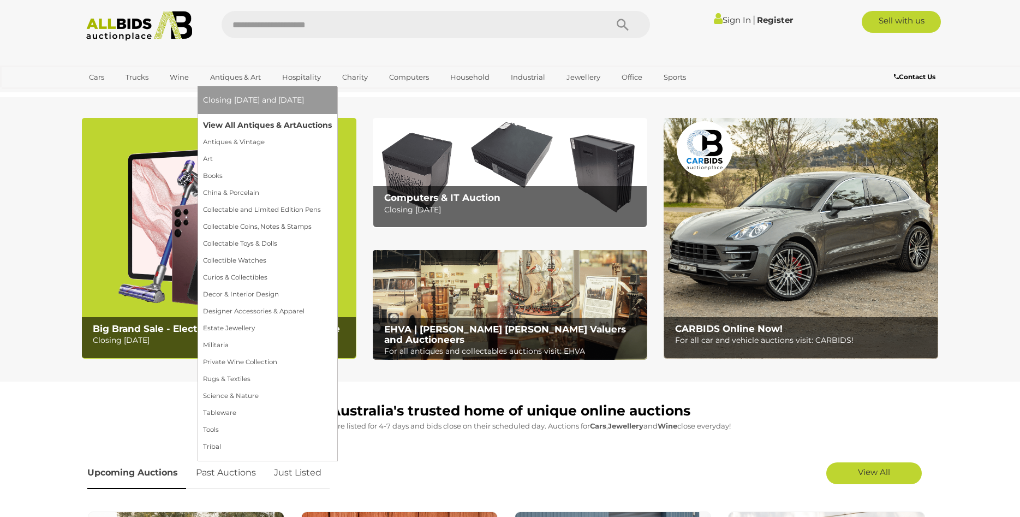
click at [240, 127] on link "View All Antiques & Art Auctions" at bounding box center [267, 125] width 129 height 17
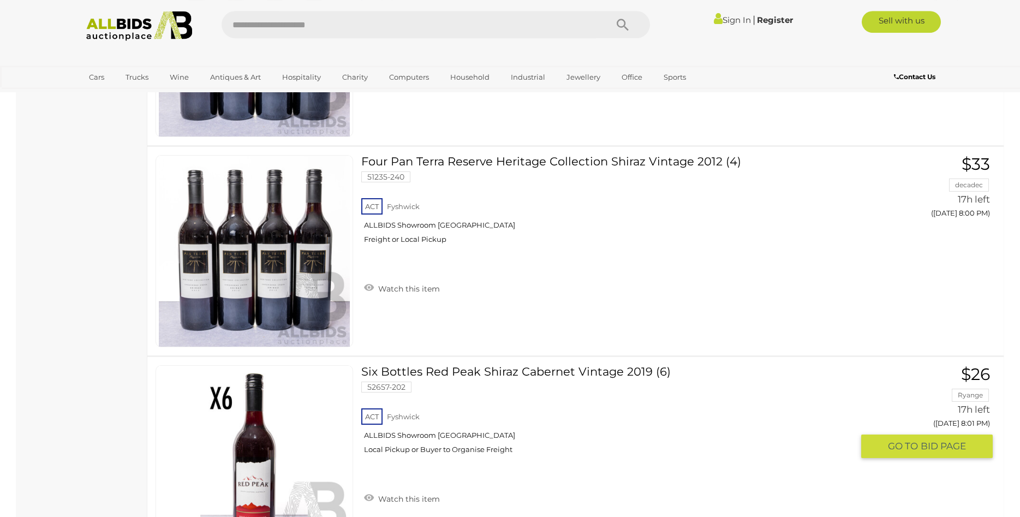
scroll to position [9633, 0]
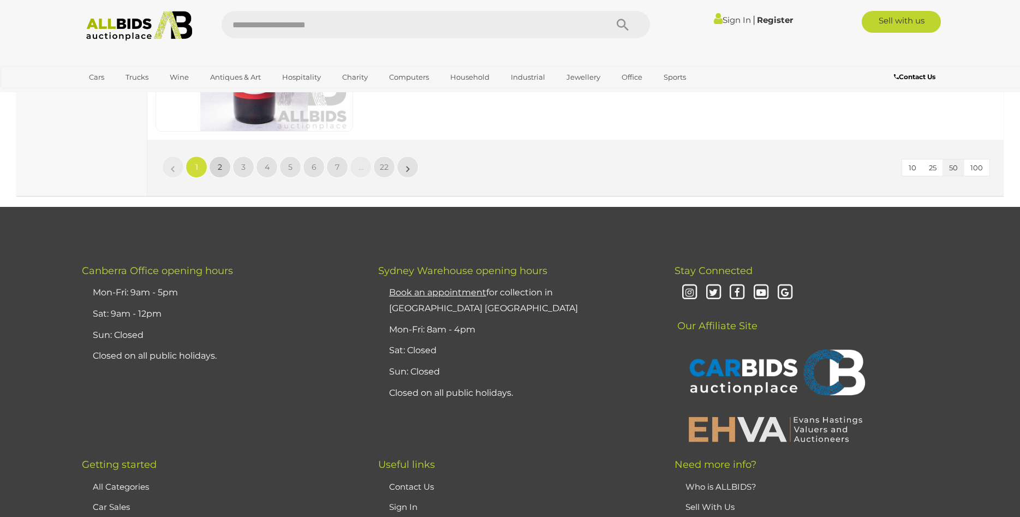
click at [215, 165] on link "2" at bounding box center [220, 167] width 22 height 22
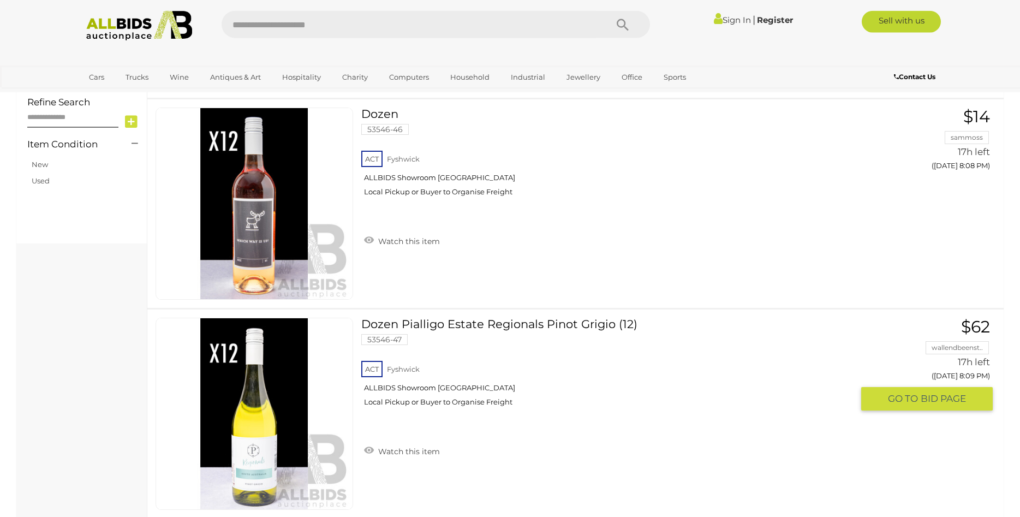
scroll to position [825, 0]
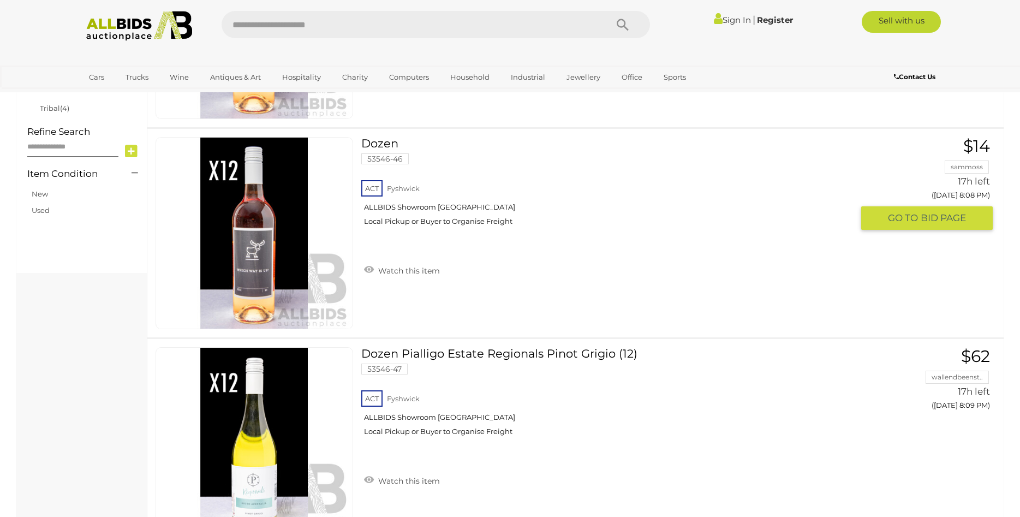
click at [661, 293] on div "Dozen 53546-46 ACT Fyshwick $14" at bounding box center [575, 233] width 873 height 209
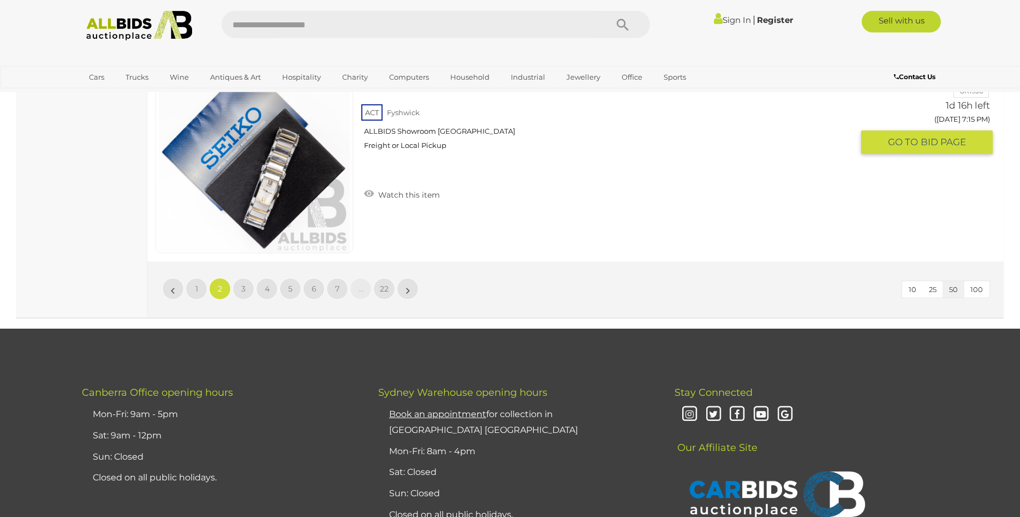
scroll to position [10570, 0]
click at [243, 288] on span "3" at bounding box center [243, 288] width 4 height 10
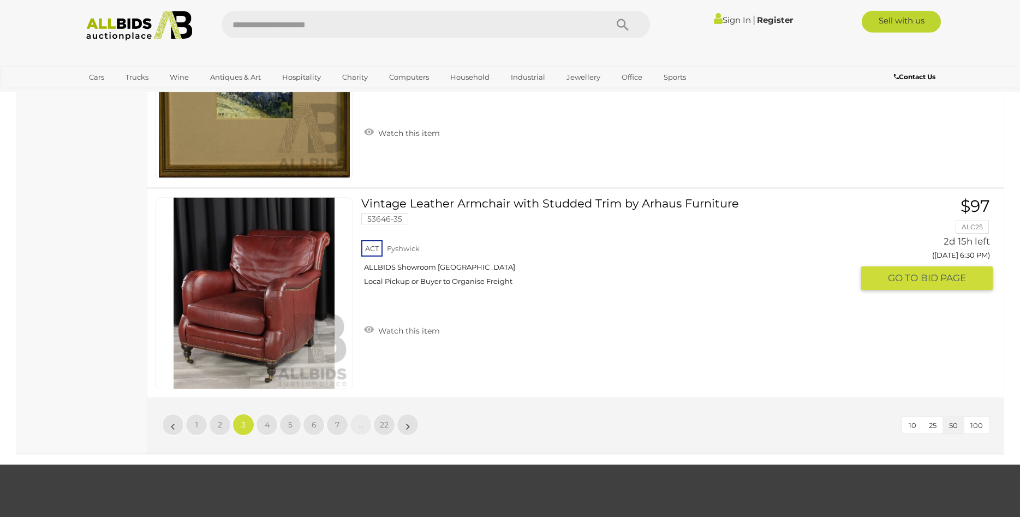
scroll to position [10458, 0]
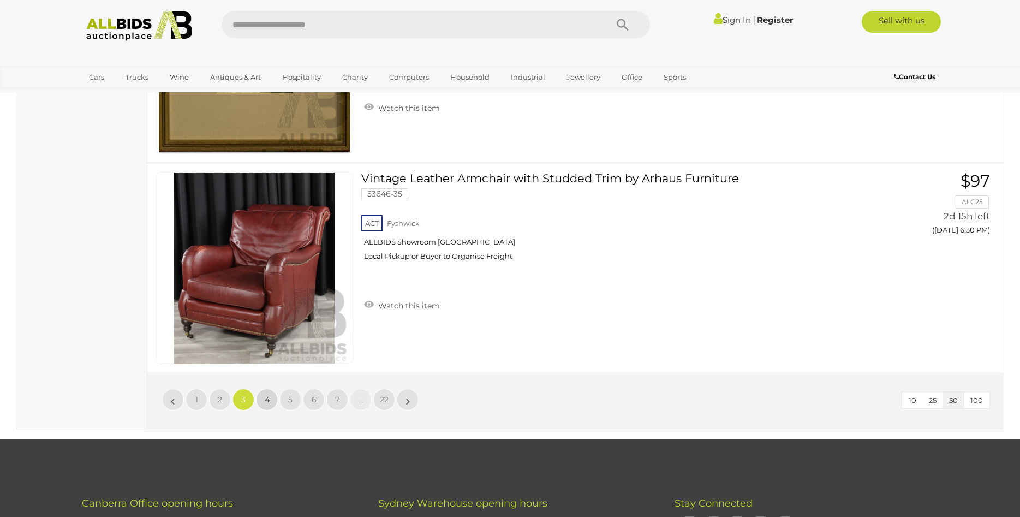
click at [269, 400] on span "4" at bounding box center [267, 400] width 5 height 10
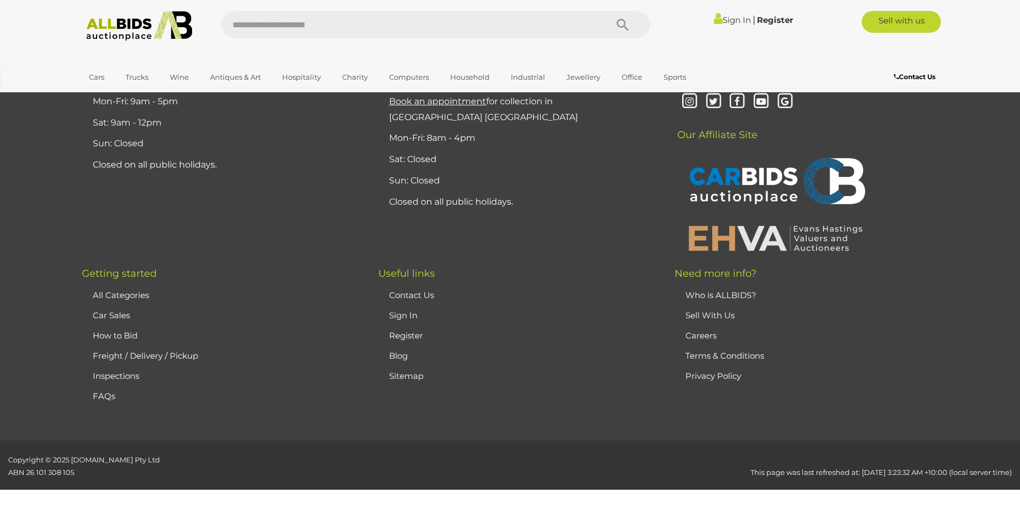
scroll to position [213, 0]
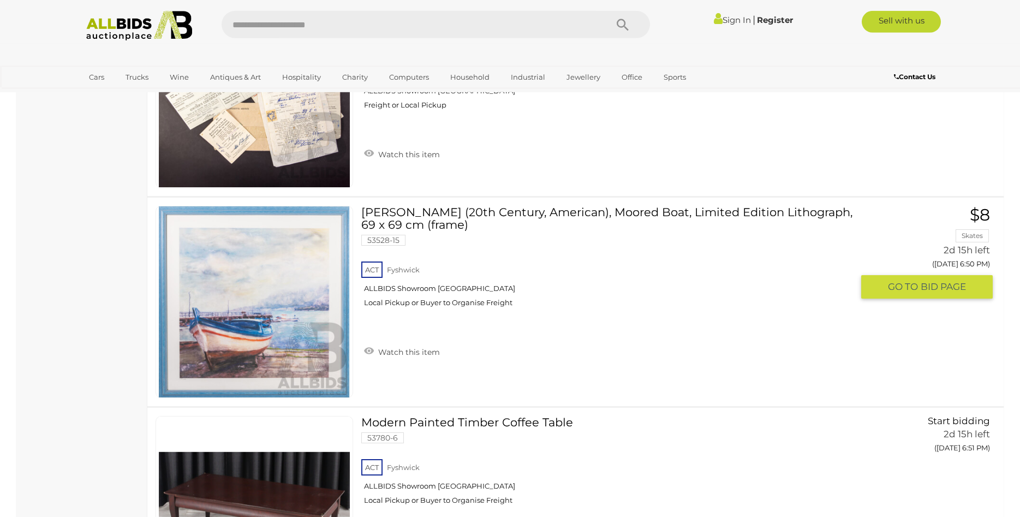
scroll to position [10013, 0]
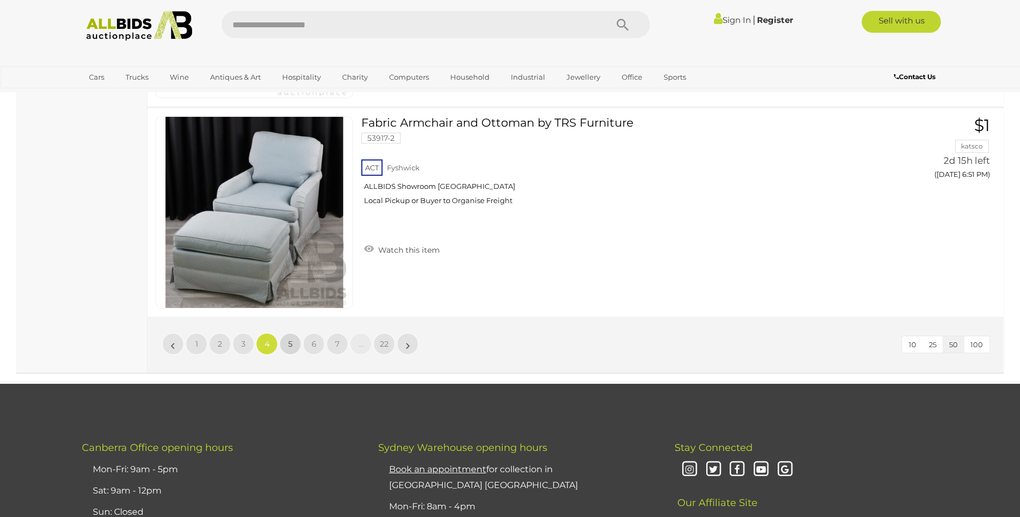
click at [294, 343] on link "5" at bounding box center [291, 344] width 22 height 22
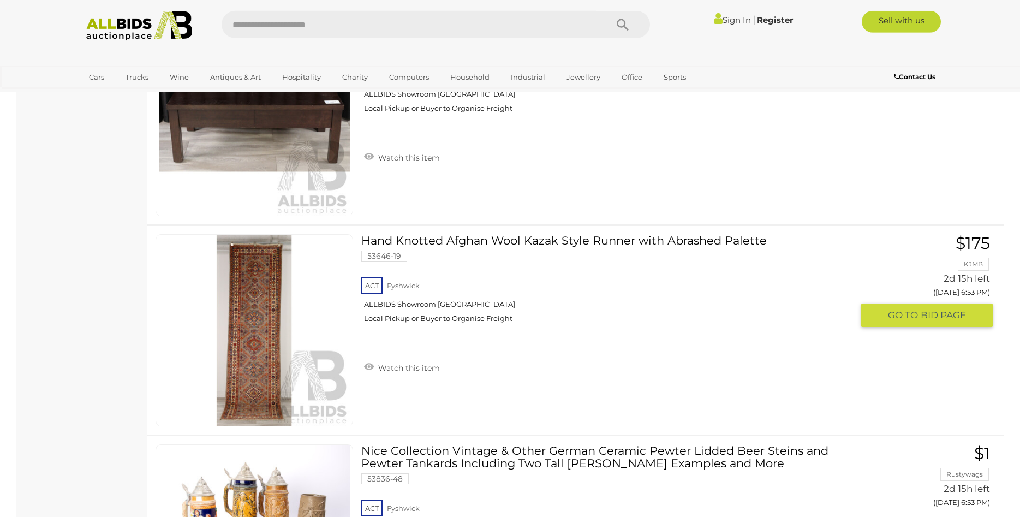
scroll to position [1160, 0]
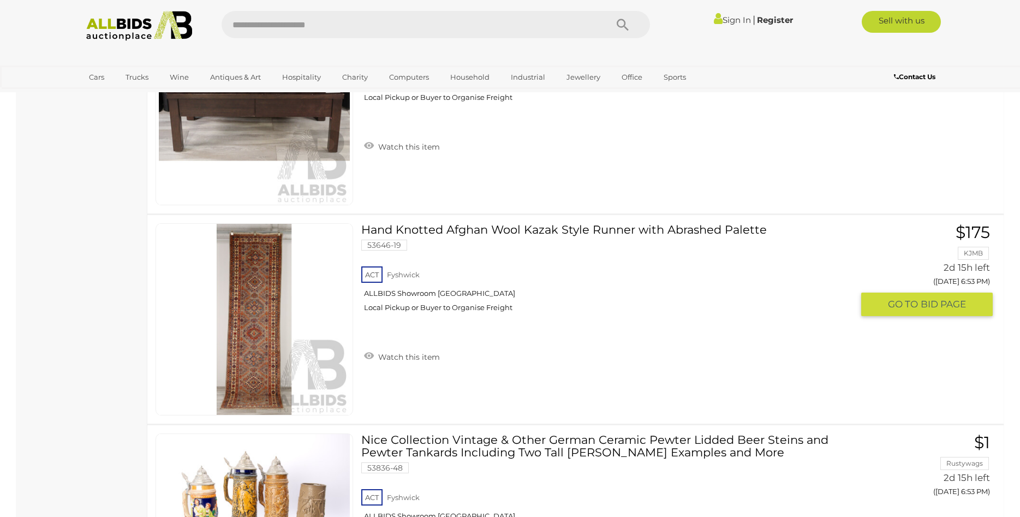
click at [496, 229] on link "Hand Knotted Afghan Wool Kazak Style Runner with Abrashed Palette 53646-19 ACT …" at bounding box center [611, 271] width 483 height 97
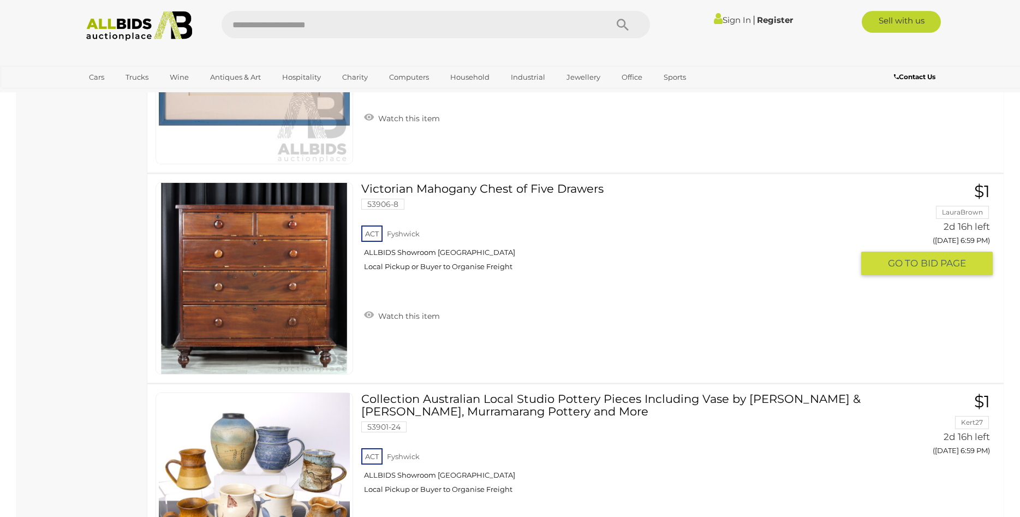
scroll to position [4380, 0]
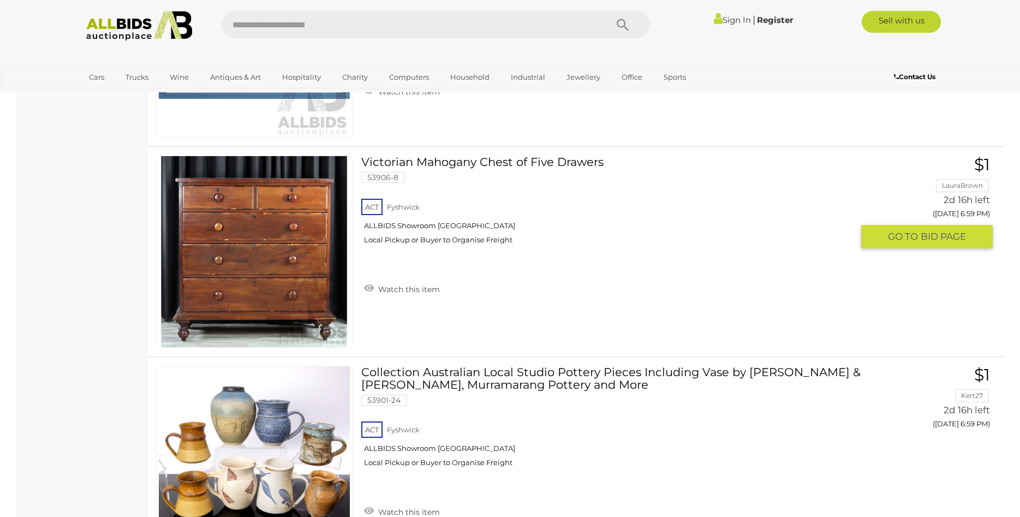
click at [487, 166] on link "Victorian Mahogany Chest of Five Drawers 53906-8 ACT Fyshwick ALLBIDS Showroom …" at bounding box center [611, 204] width 483 height 97
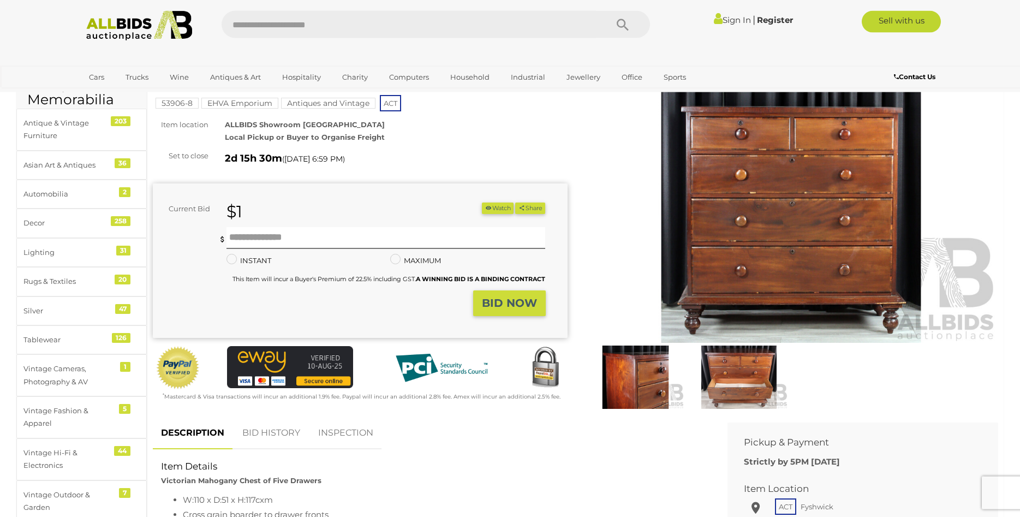
scroll to position [56, 0]
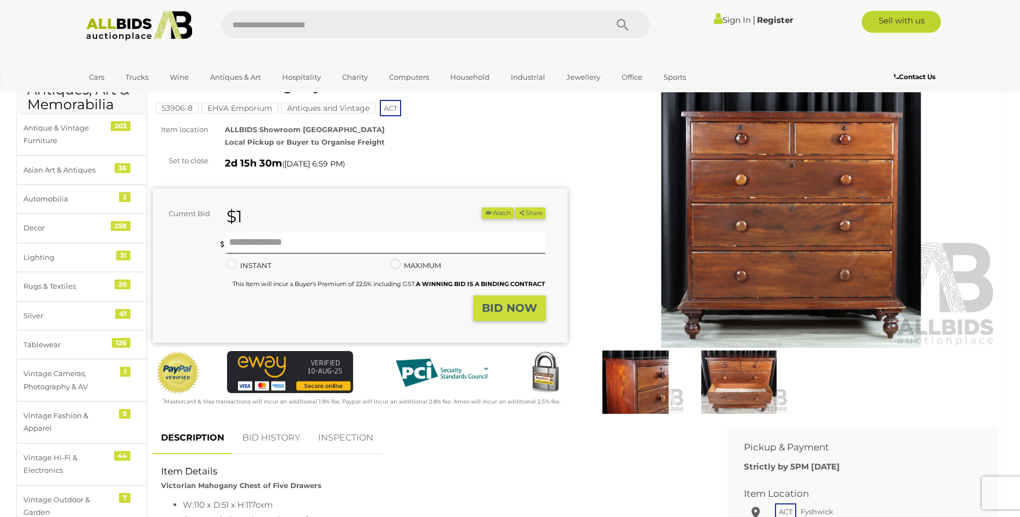
click at [625, 386] on img at bounding box center [636, 381] width 98 height 63
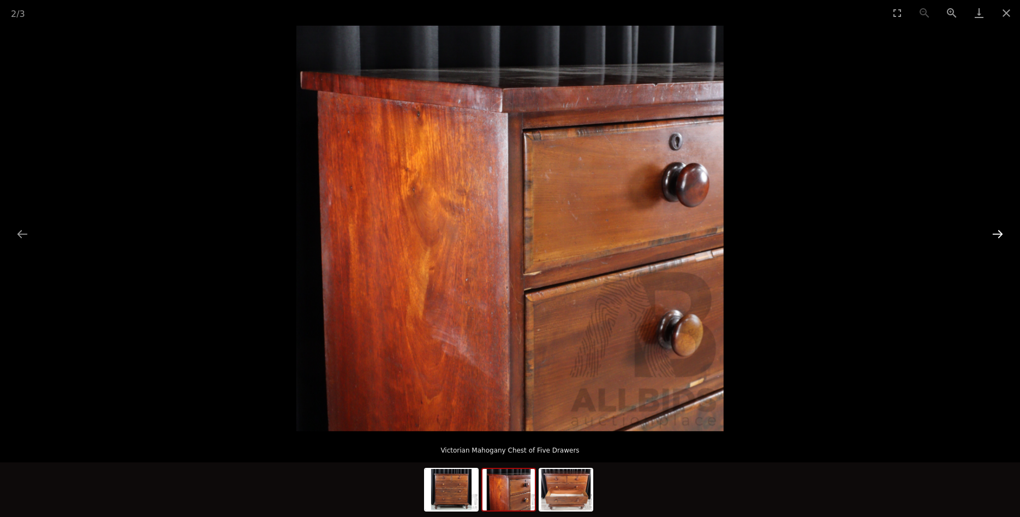
click at [1001, 233] on button "Next slide" at bounding box center [997, 233] width 23 height 21
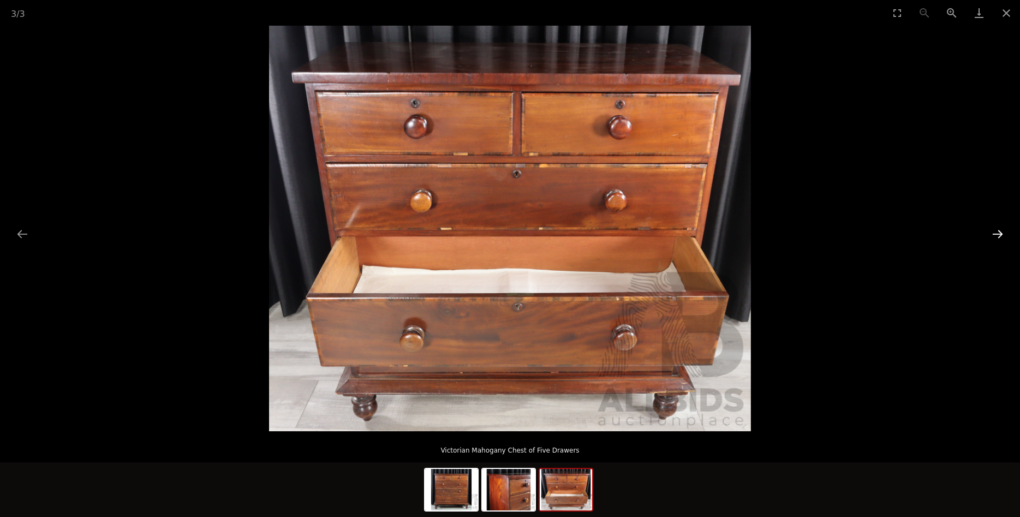
click at [1001, 233] on button "Next slide" at bounding box center [997, 233] width 23 height 21
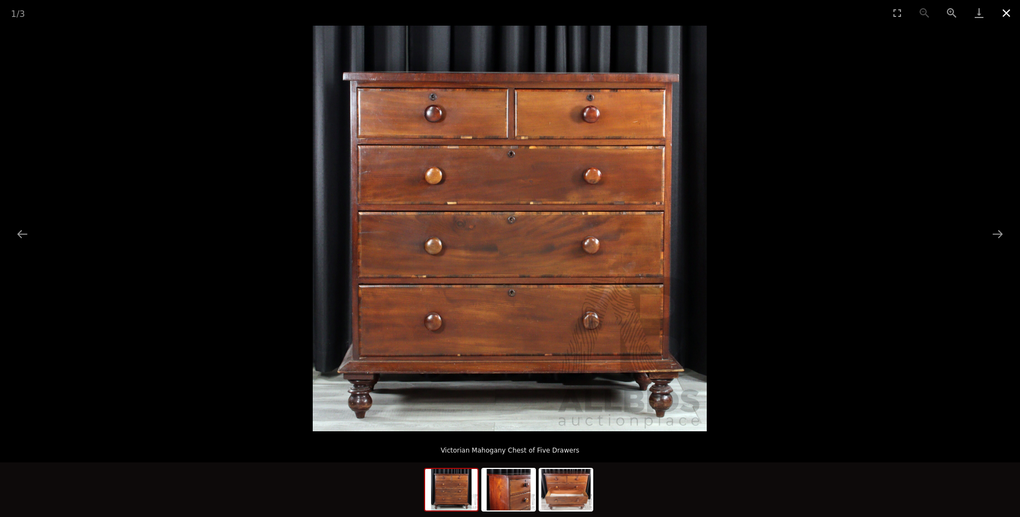
click at [1003, 14] on button "Close gallery" at bounding box center [1006, 13] width 27 height 26
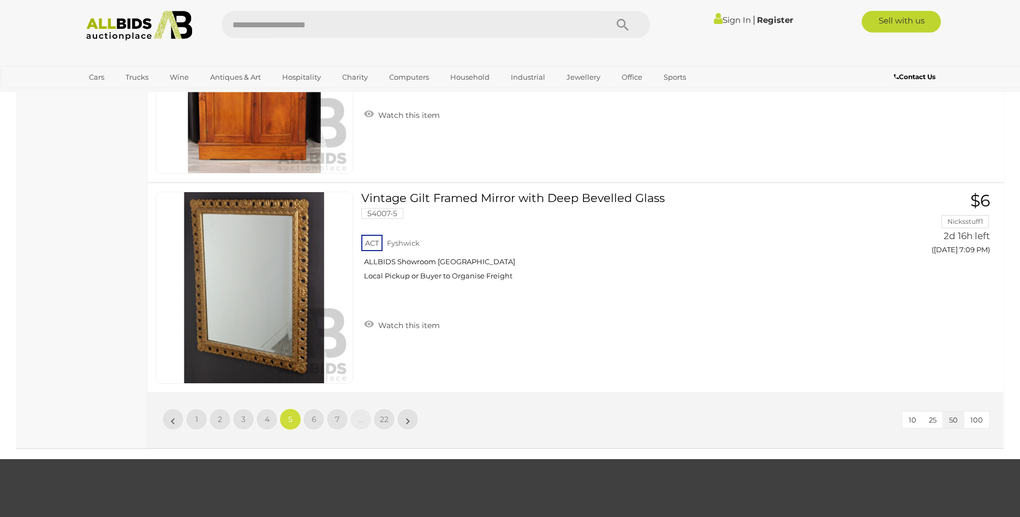
scroll to position [10538, 0]
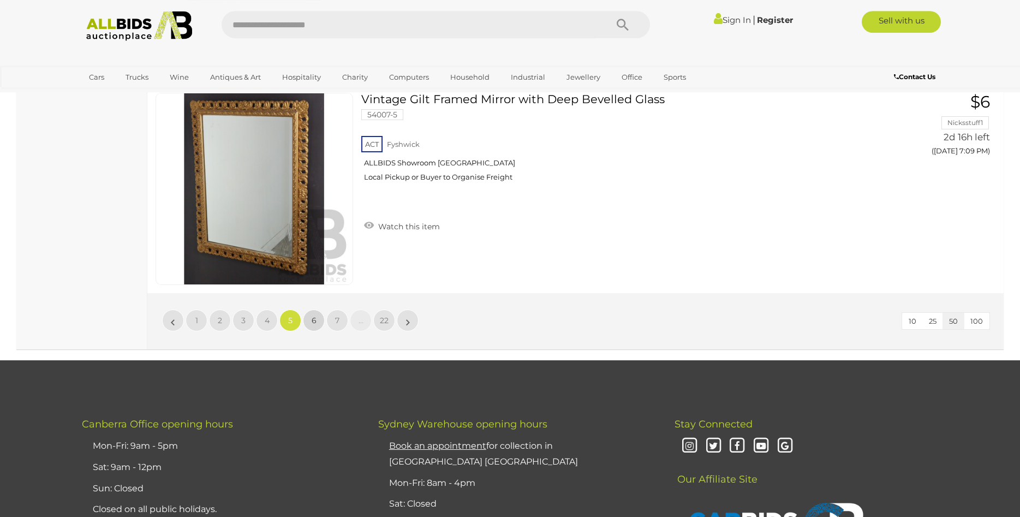
click at [316, 323] on span "6" at bounding box center [314, 321] width 5 height 10
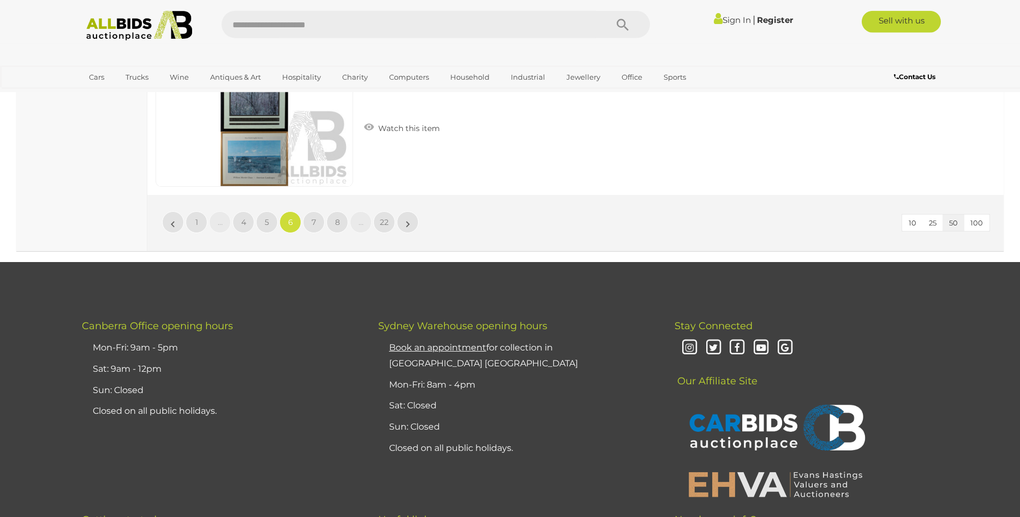
scroll to position [10538, 0]
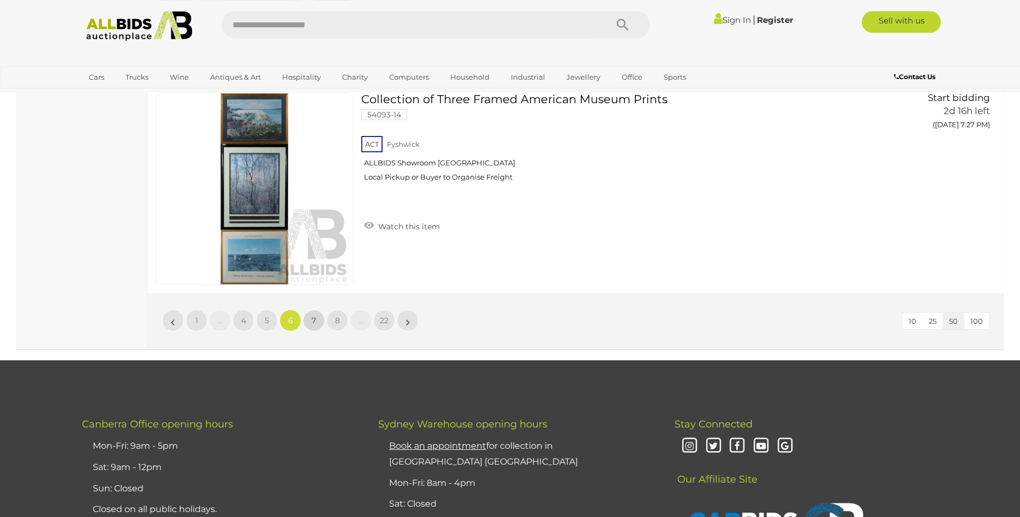
click at [313, 320] on span "7" at bounding box center [314, 321] width 4 height 10
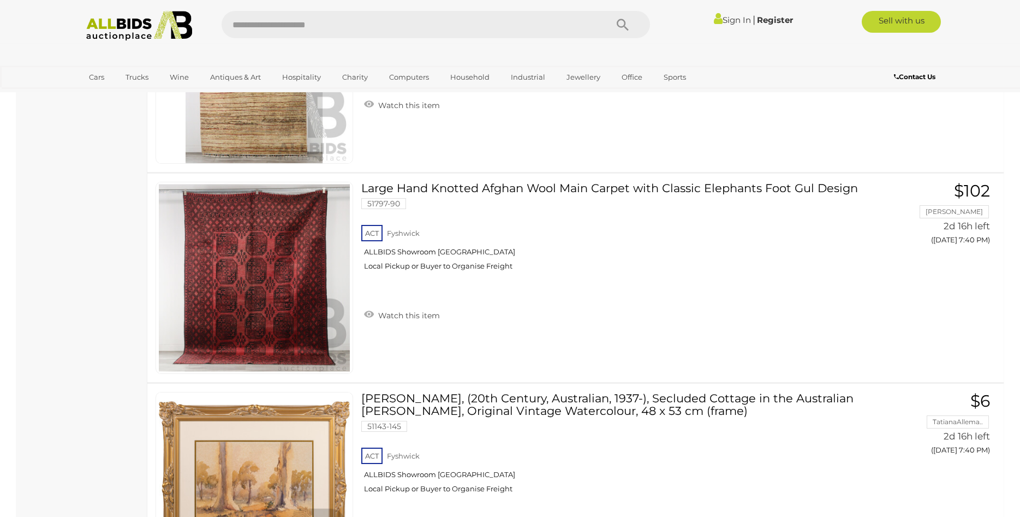
scroll to position [7321, 0]
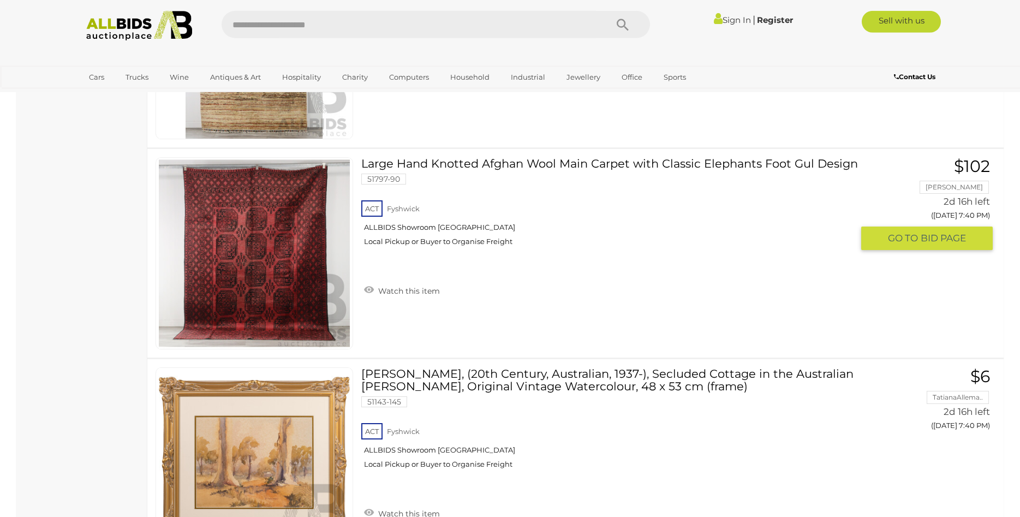
click at [514, 164] on link "Large Hand Knotted Afghan Wool Main Carpet with Classic Elephants Foot Gul Desi…" at bounding box center [611, 205] width 483 height 97
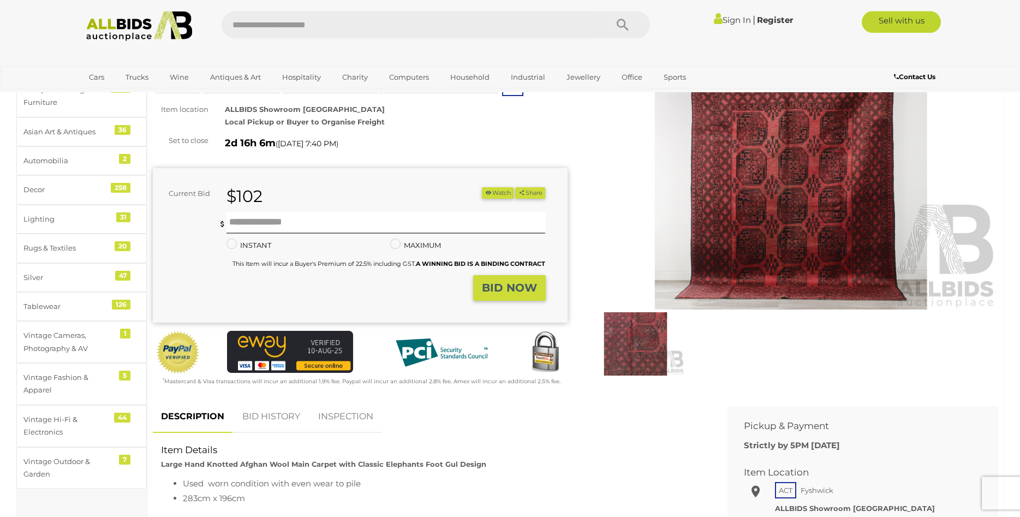
scroll to position [56, 0]
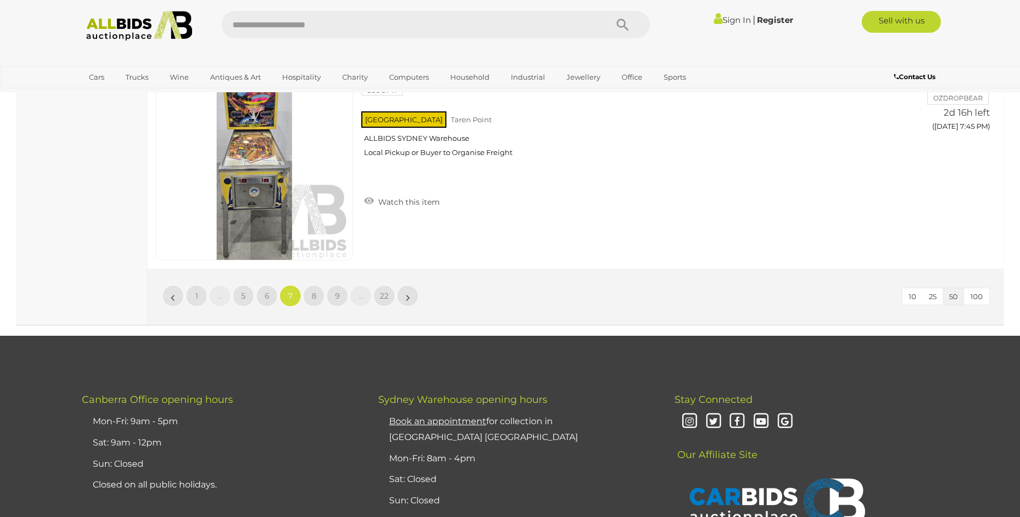
scroll to position [10513, 0]
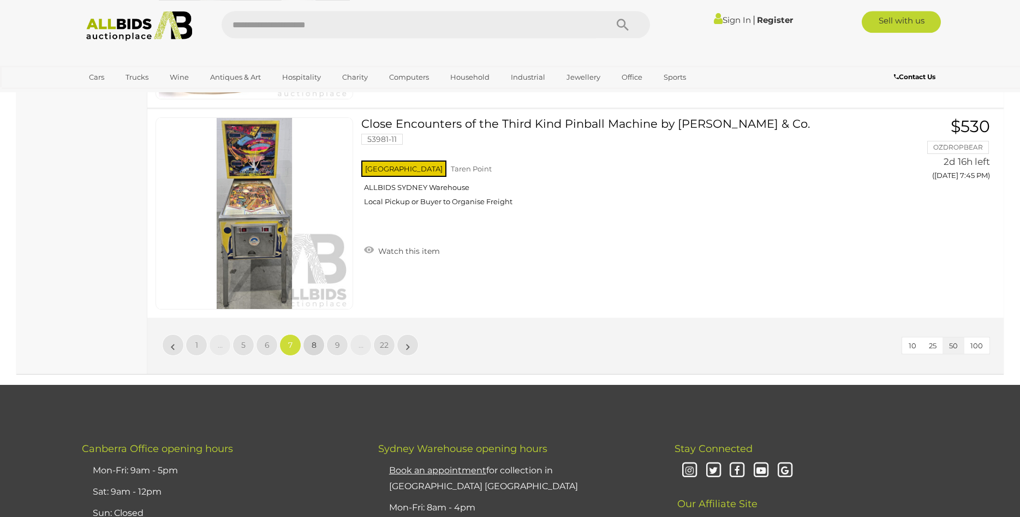
click at [316, 347] on span "8" at bounding box center [314, 345] width 5 height 10
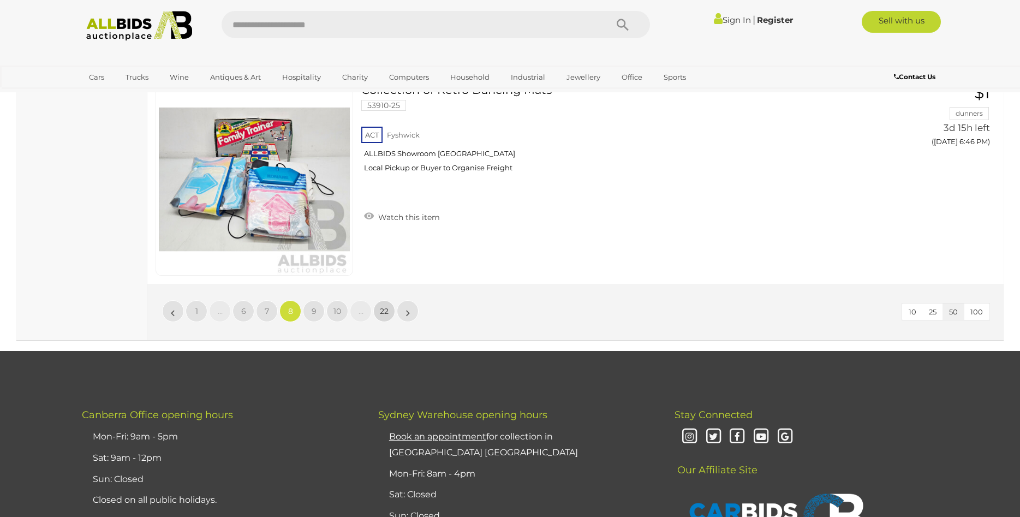
scroll to position [10514, 0]
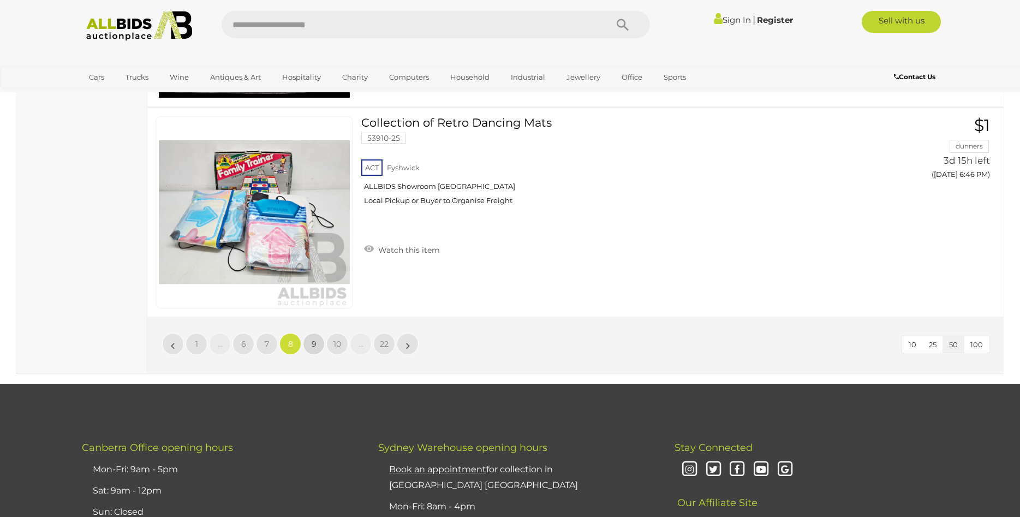
click at [312, 345] on span "9" at bounding box center [314, 344] width 5 height 10
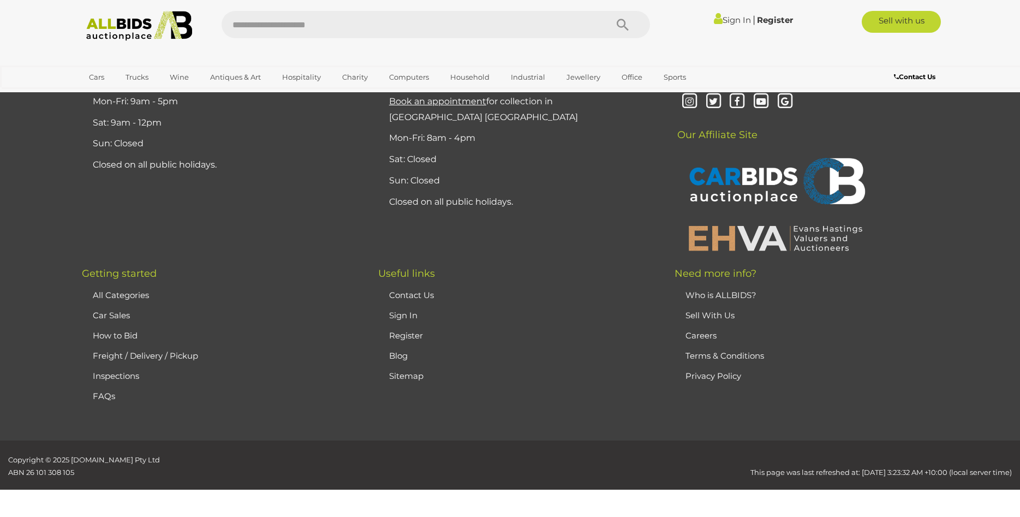
scroll to position [213, 0]
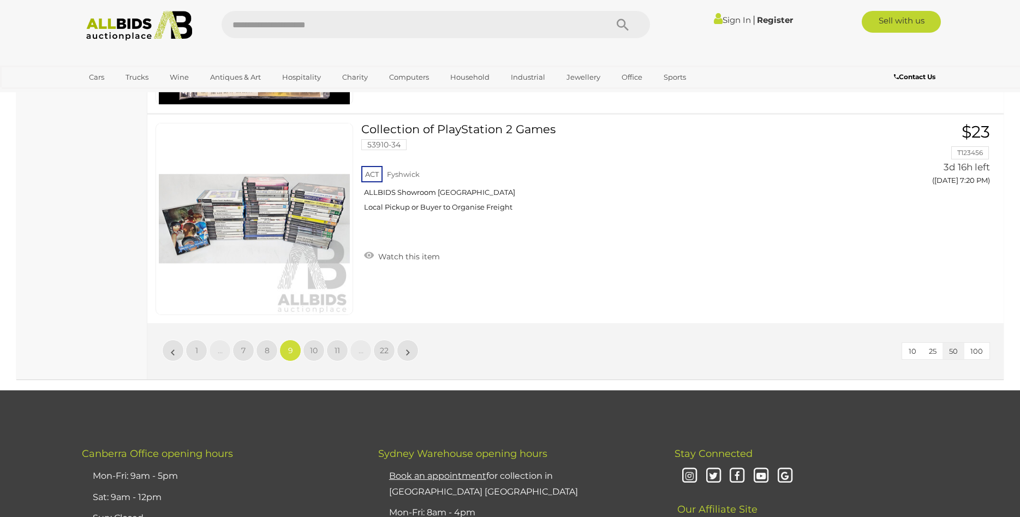
scroll to position [10513, 0]
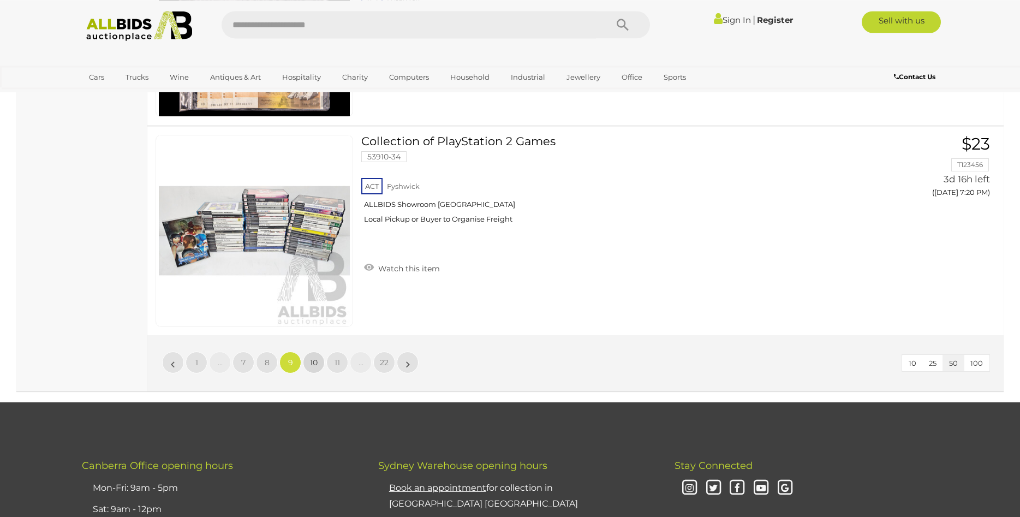
click at [316, 358] on span "10" at bounding box center [314, 363] width 8 height 10
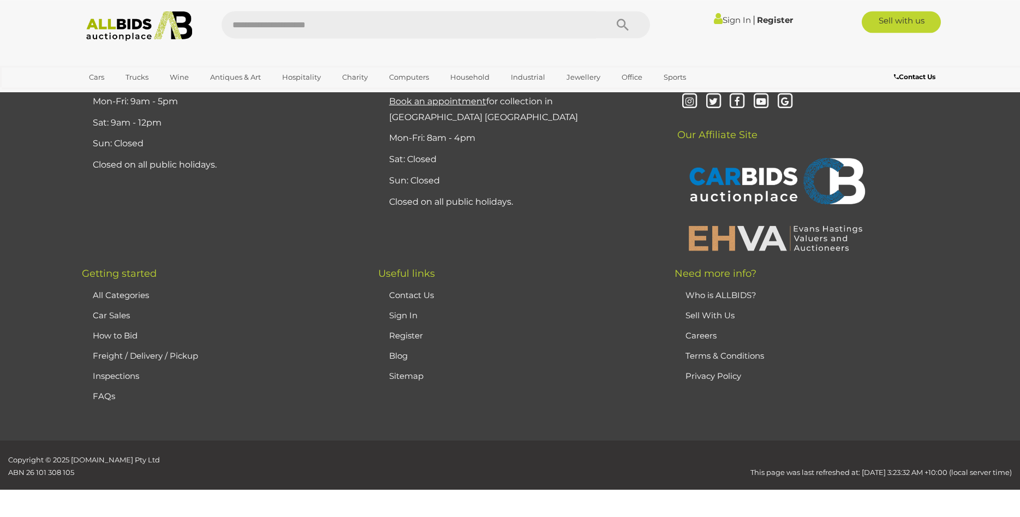
scroll to position [213, 0]
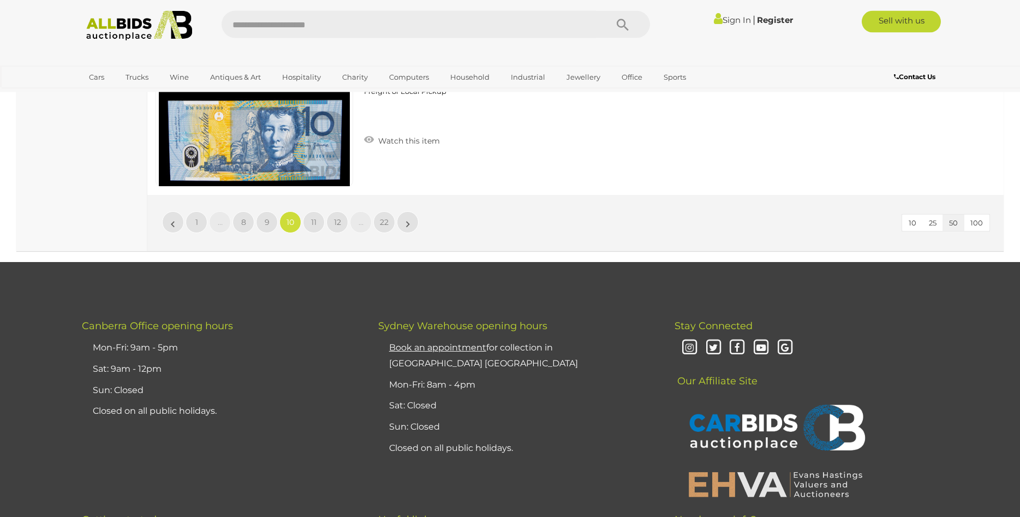
scroll to position [10599, 0]
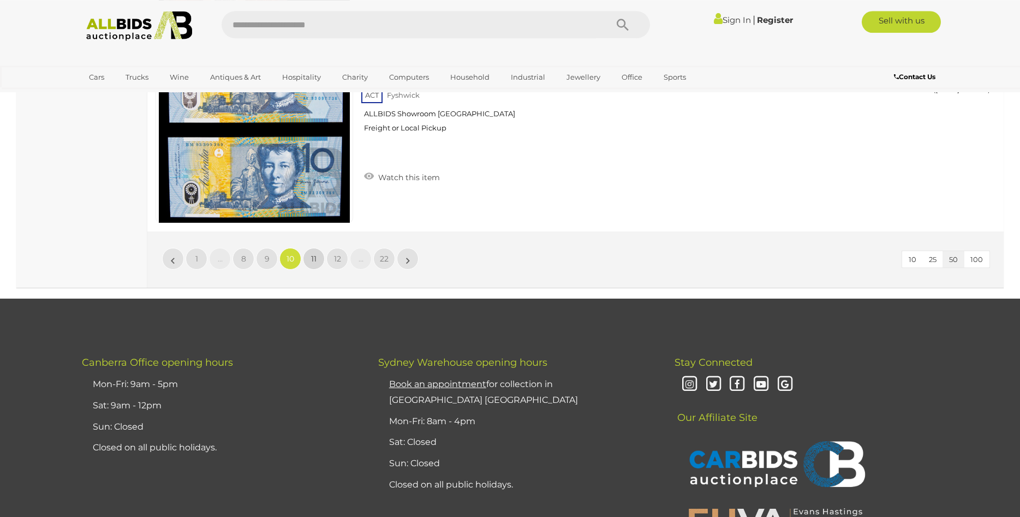
click at [308, 261] on link "11" at bounding box center [314, 259] width 22 height 22
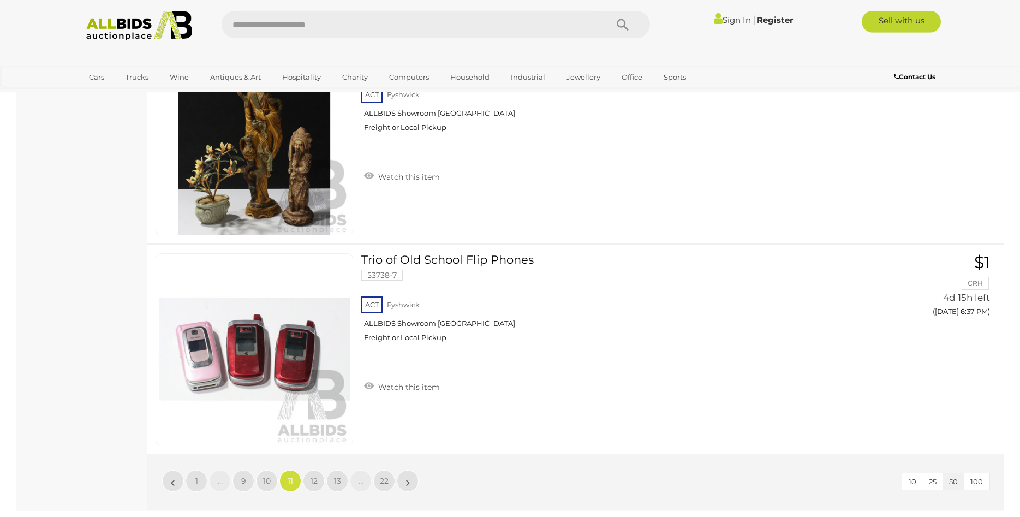
scroll to position [10463, 0]
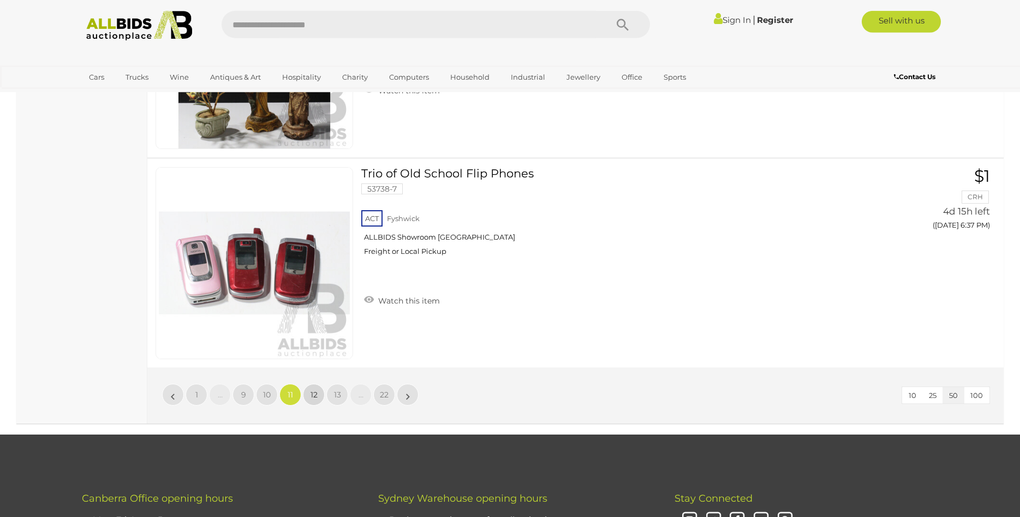
click at [313, 396] on span "12" at bounding box center [314, 395] width 7 height 10
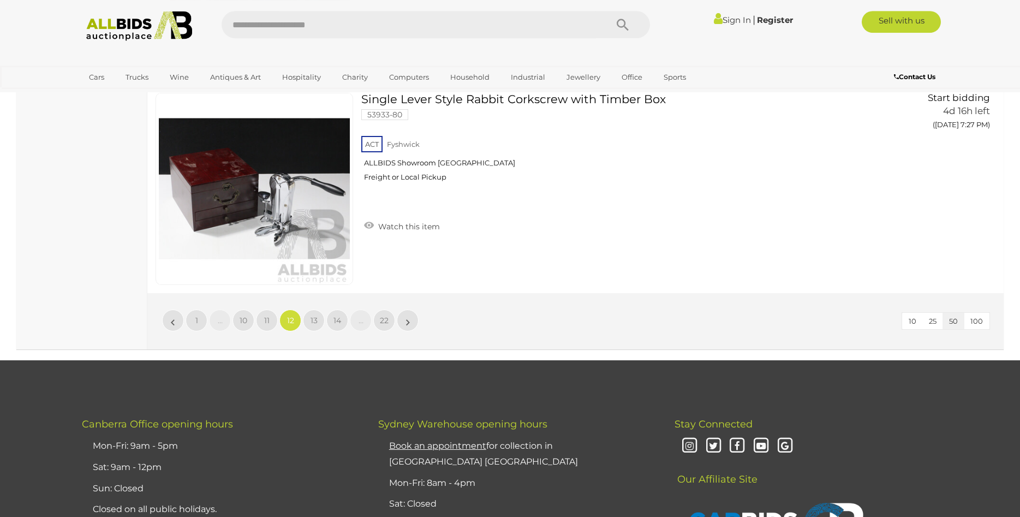
scroll to position [10451, 0]
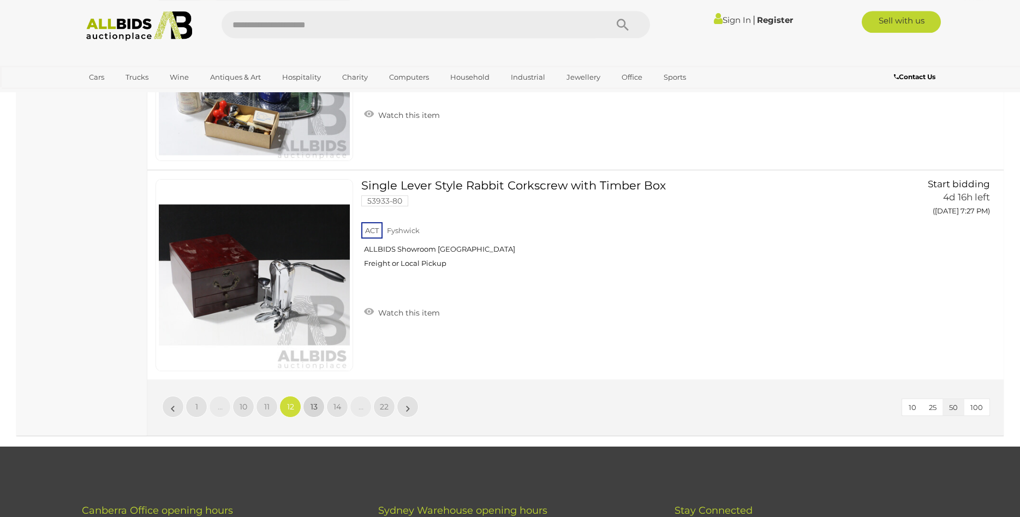
click at [312, 407] on span "13" at bounding box center [314, 407] width 7 height 10
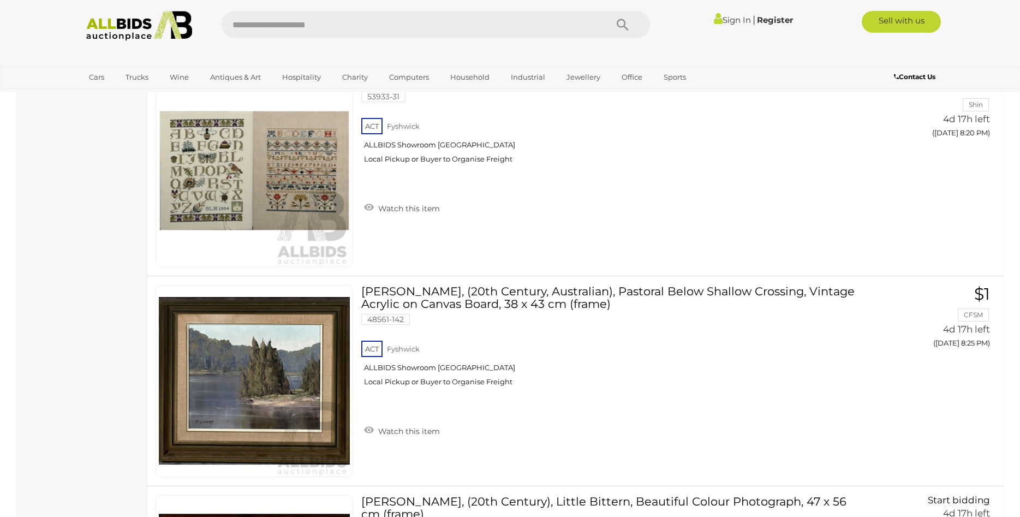
scroll to position [8640, 0]
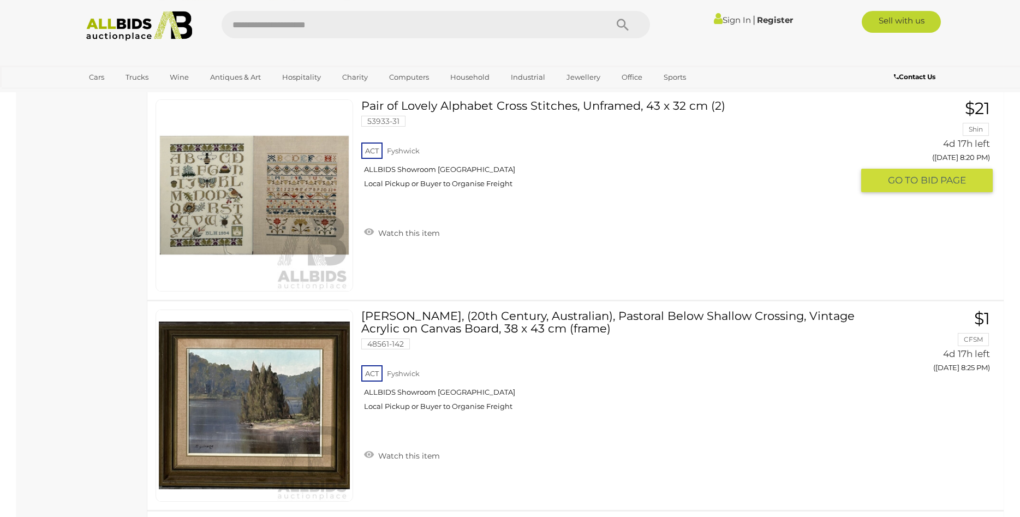
click at [458, 109] on link "Pair of Lovely Alphabet Cross Stitches, Unframed, 43 x 32 cm (2) 53933-31 ACT F…" at bounding box center [611, 147] width 483 height 97
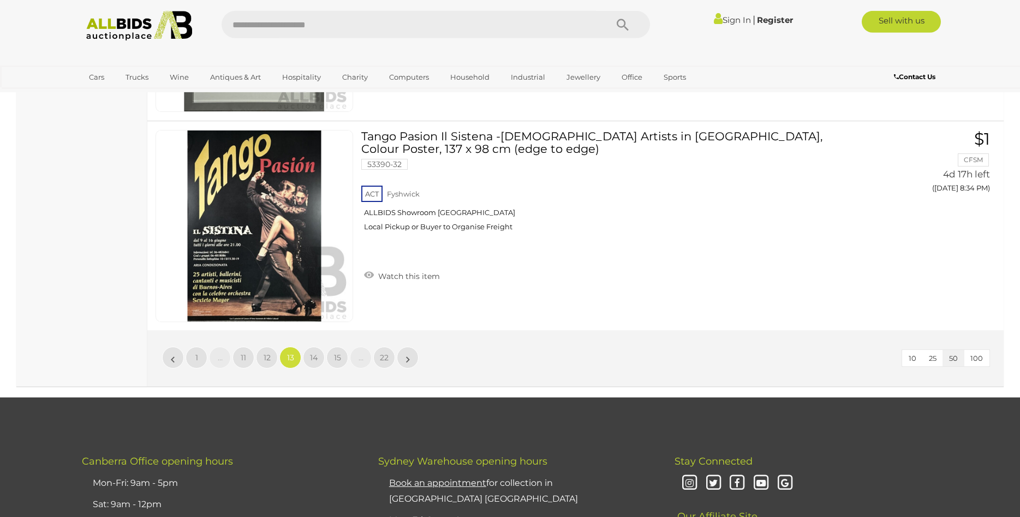
scroll to position [10489, 0]
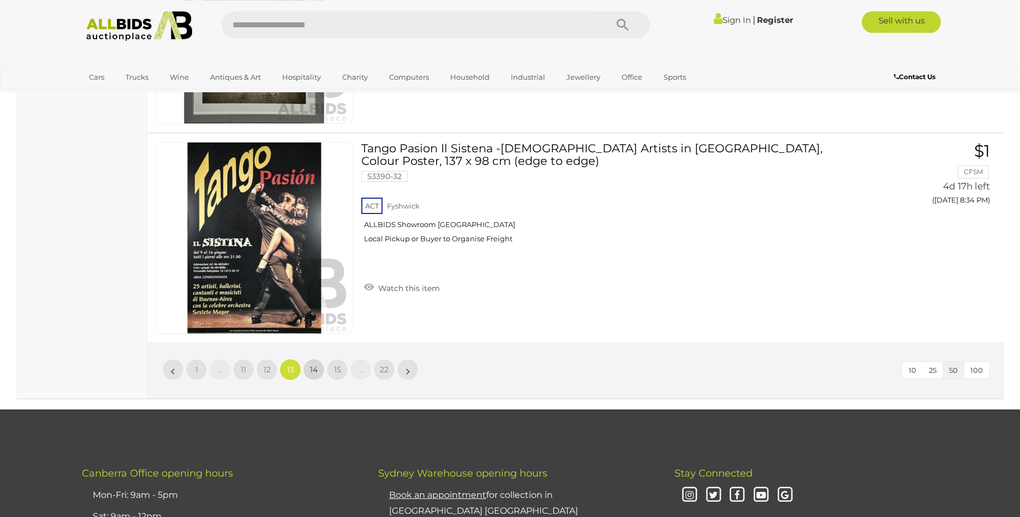
click at [320, 372] on link "14" at bounding box center [314, 370] width 22 height 22
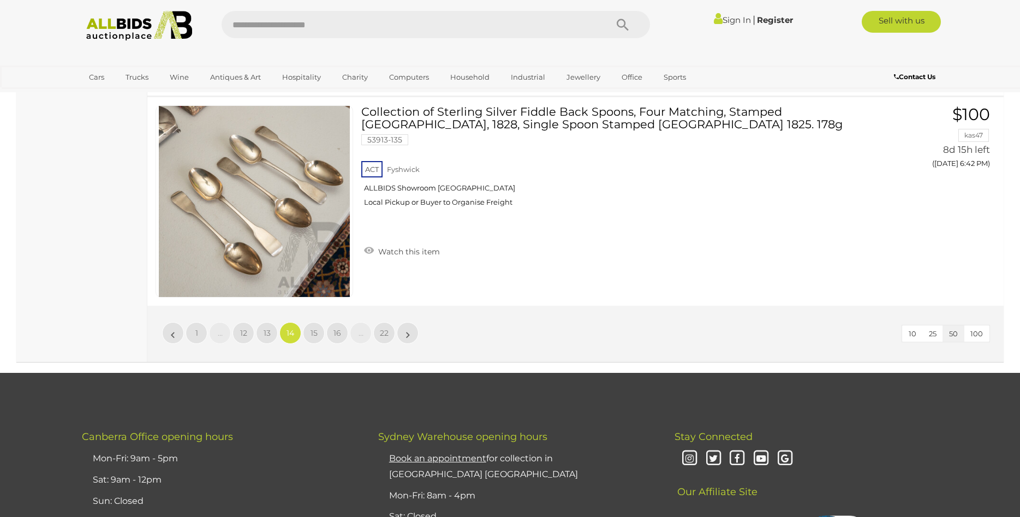
scroll to position [10550, 0]
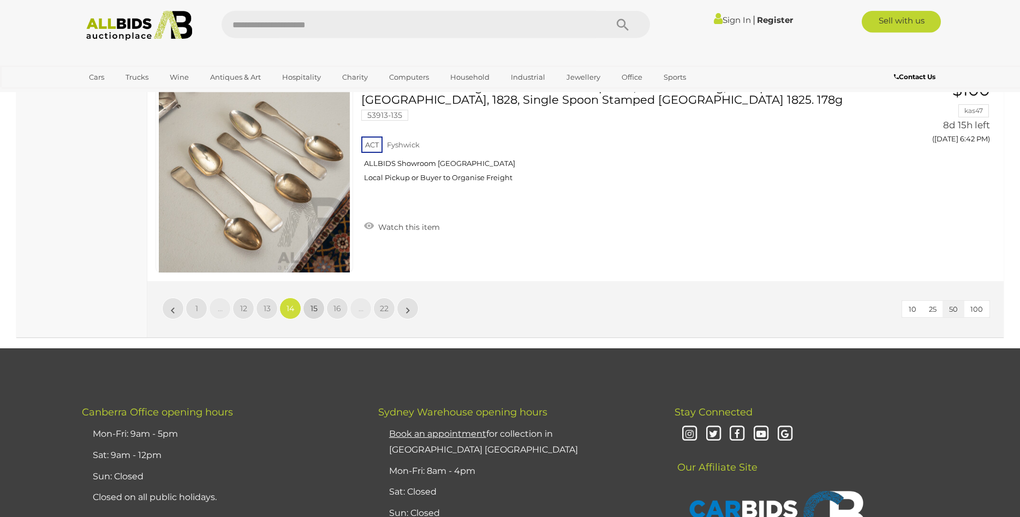
click at [314, 305] on span "15" at bounding box center [314, 309] width 7 height 10
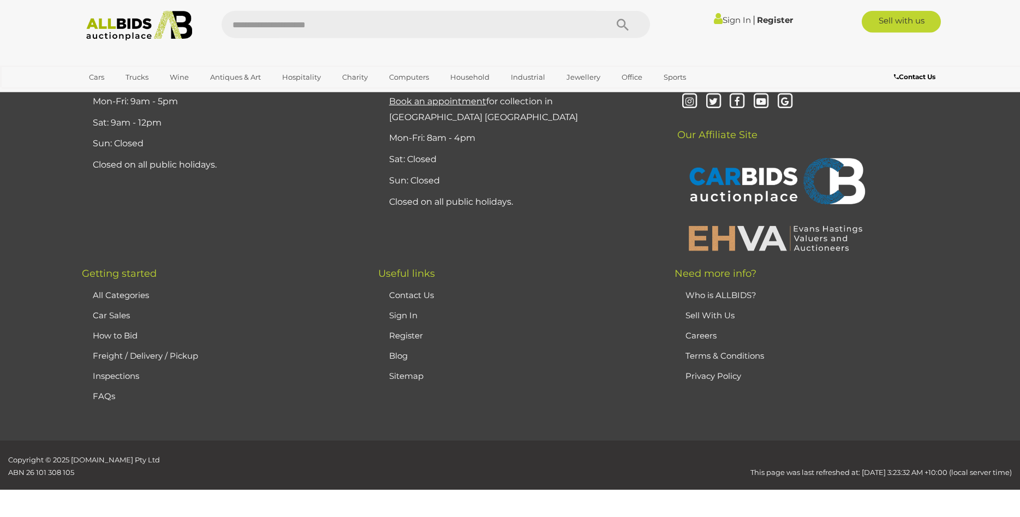
scroll to position [213, 0]
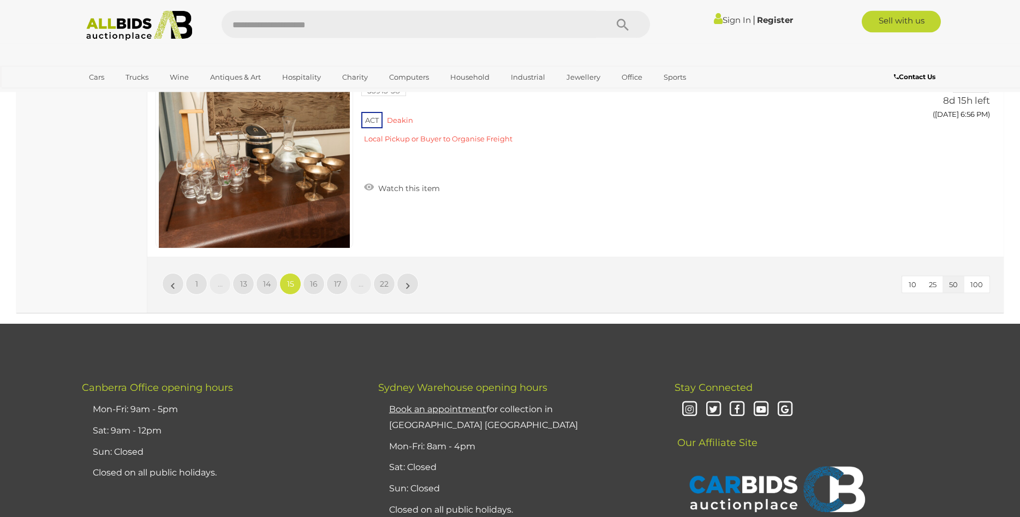
scroll to position [10587, 0]
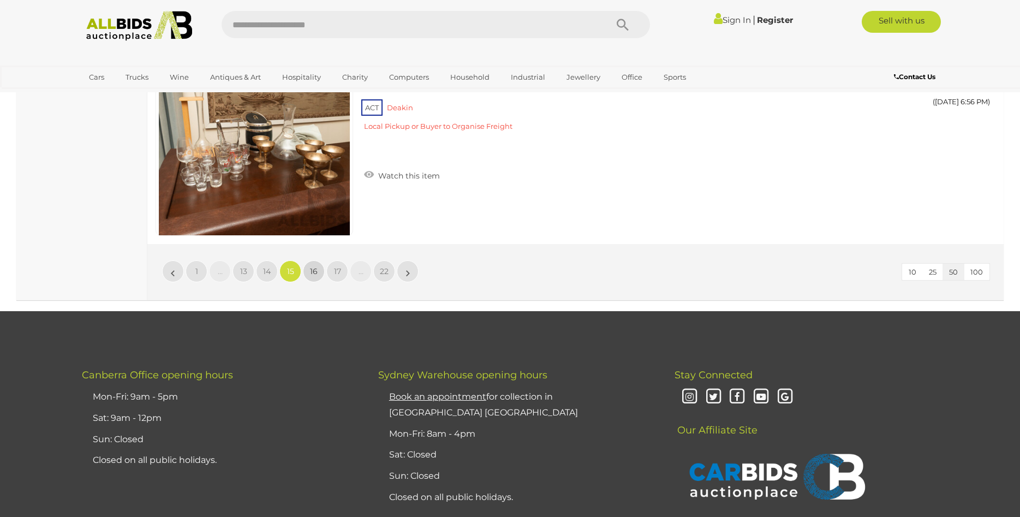
click at [312, 275] on span "16" at bounding box center [314, 271] width 8 height 10
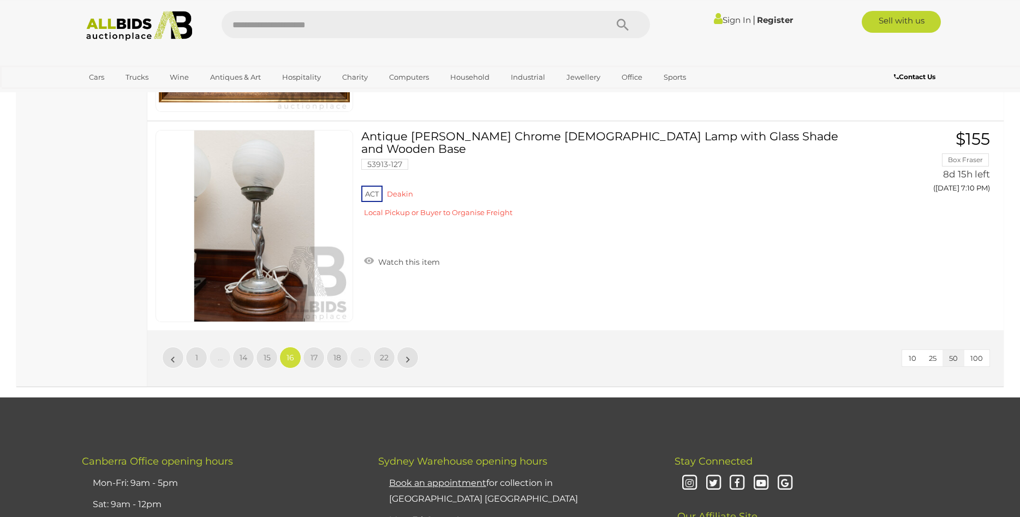
scroll to position [10538, 0]
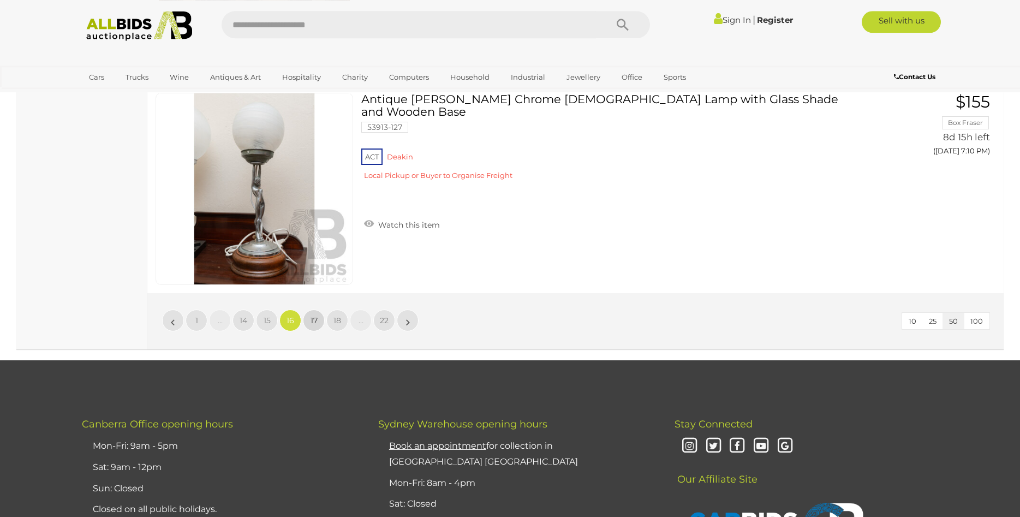
click at [313, 323] on span "17" at bounding box center [314, 321] width 7 height 10
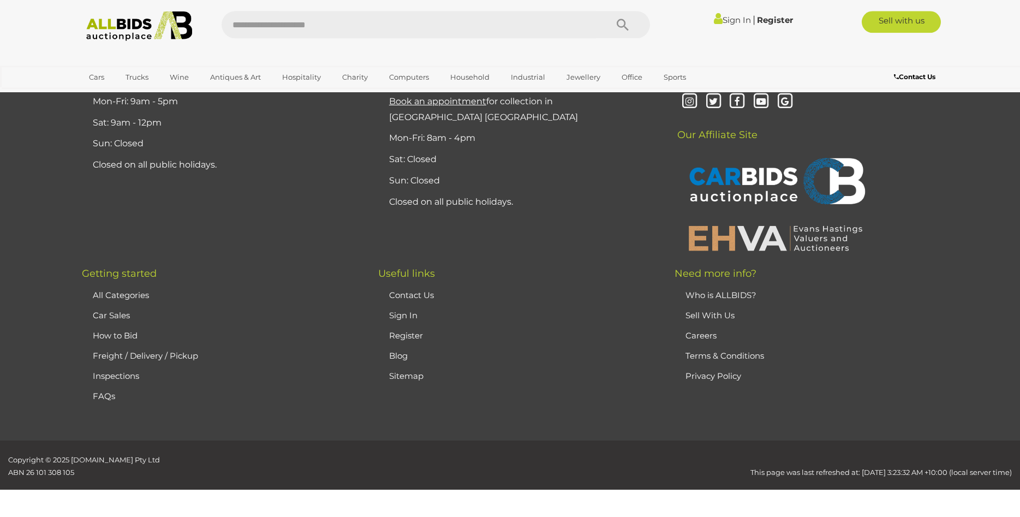
scroll to position [213, 0]
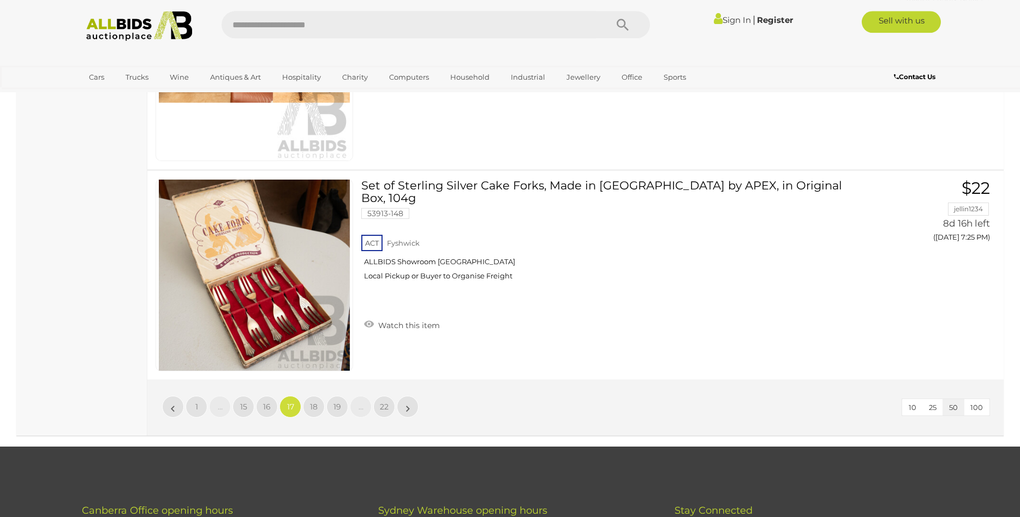
scroll to position [10463, 0]
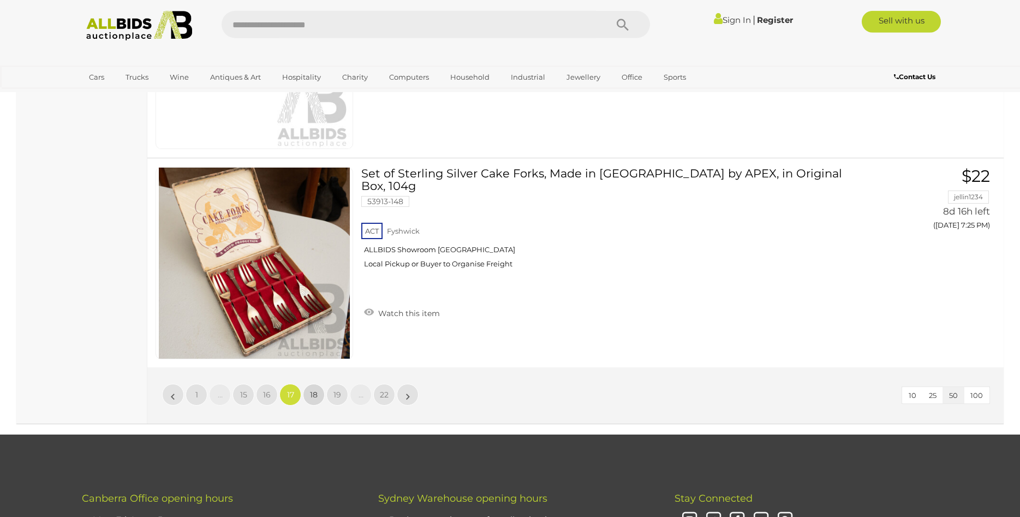
click at [316, 396] on span "18" at bounding box center [314, 395] width 8 height 10
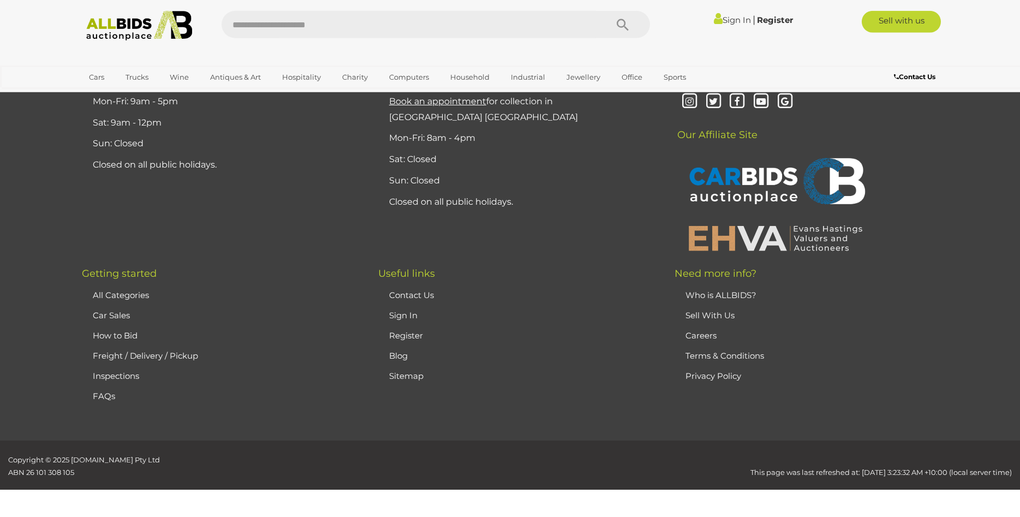
scroll to position [213, 0]
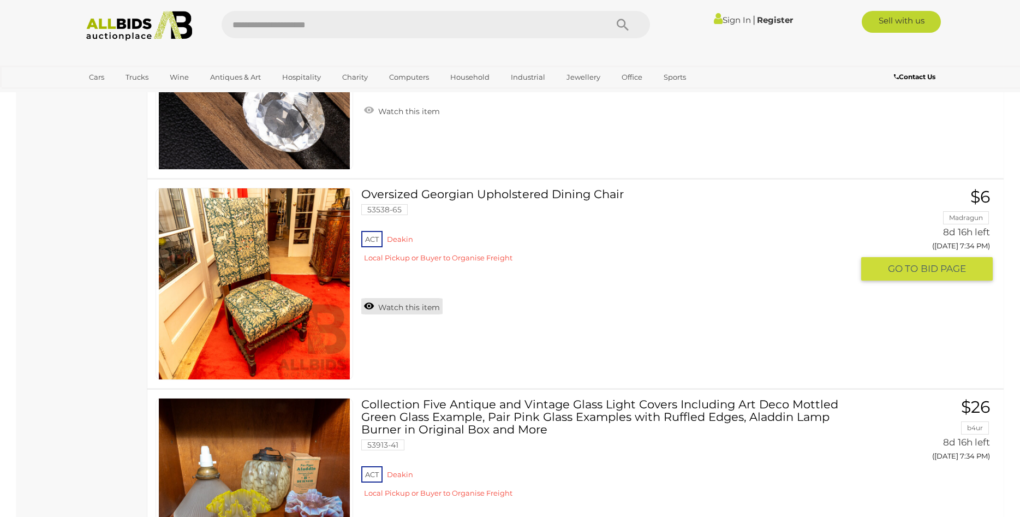
scroll to position [6505, 0]
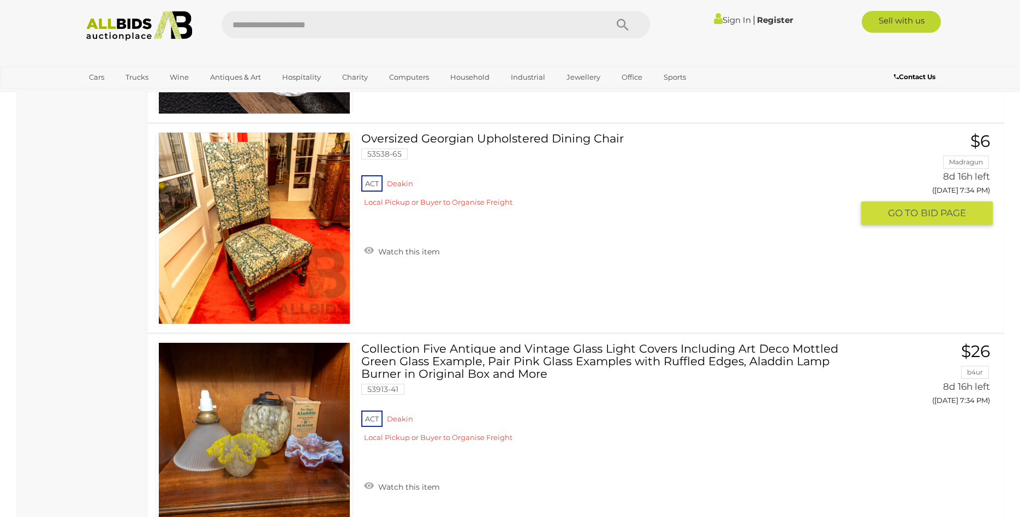
click at [483, 143] on link "Oversized Georgian Upholstered Dining Chair 53538-65 ACT Deakin" at bounding box center [611, 173] width 483 height 83
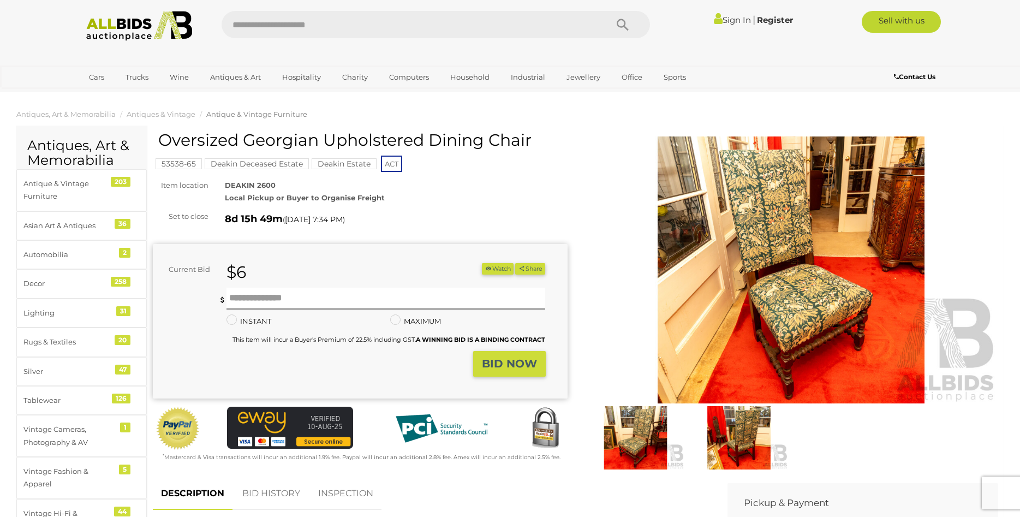
click at [796, 326] on img at bounding box center [791, 269] width 415 height 267
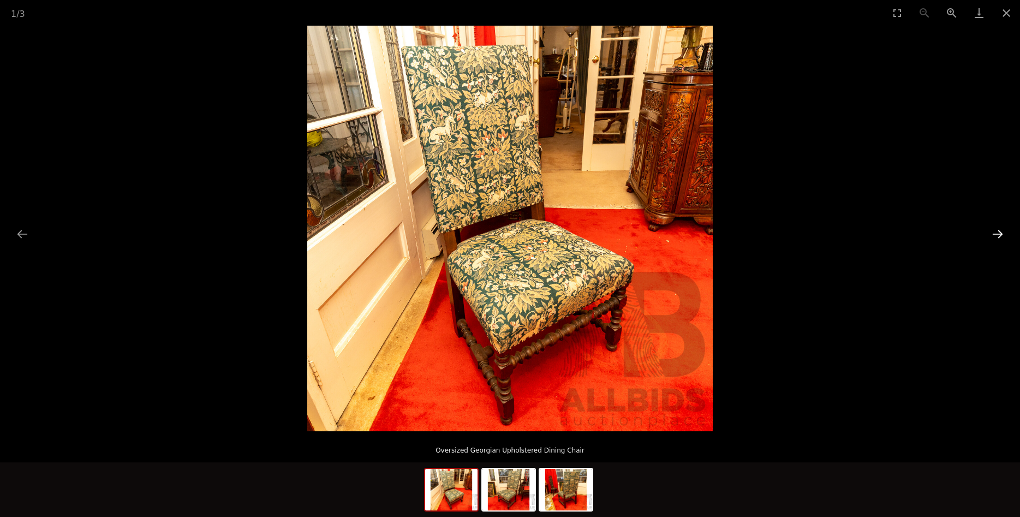
click at [992, 233] on button "Next slide" at bounding box center [997, 233] width 23 height 21
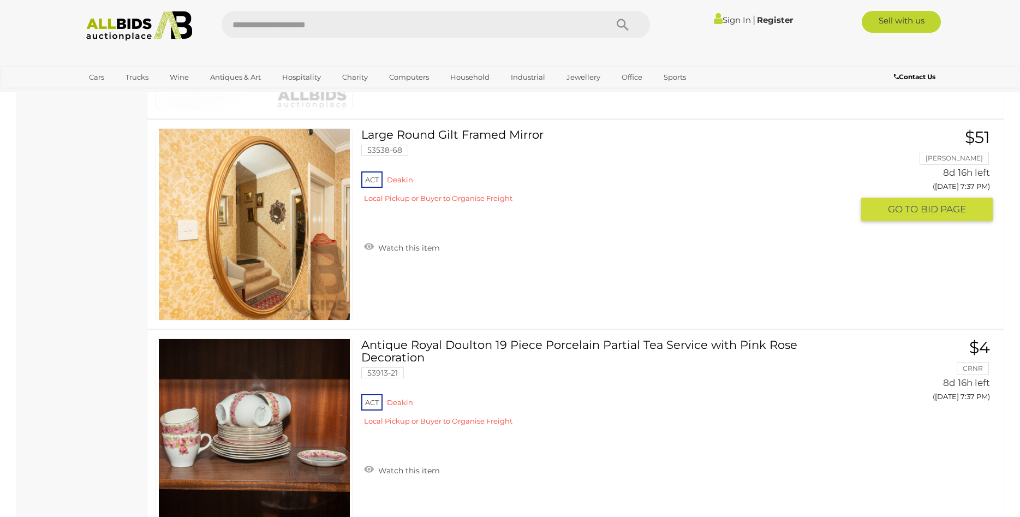
scroll to position [9467, 0]
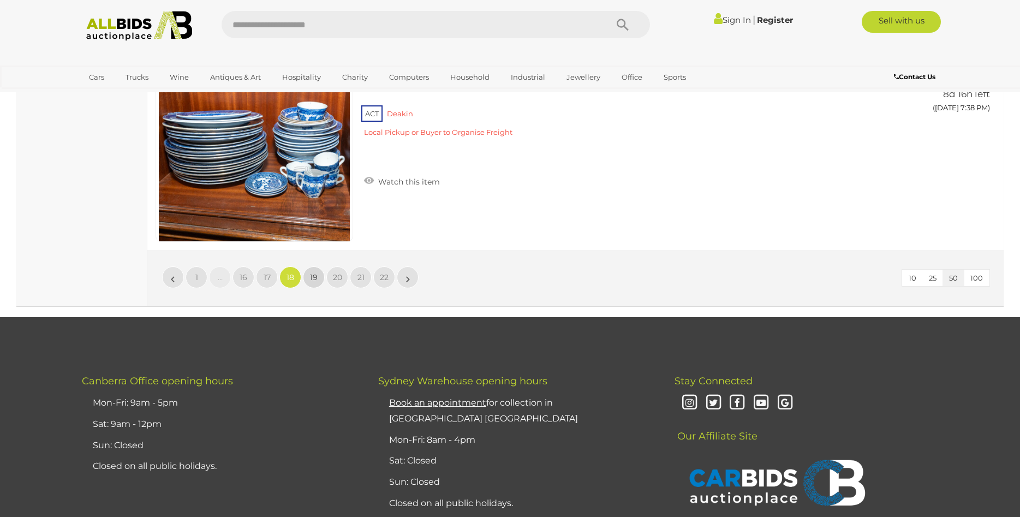
click at [312, 278] on span "19" at bounding box center [314, 277] width 8 height 10
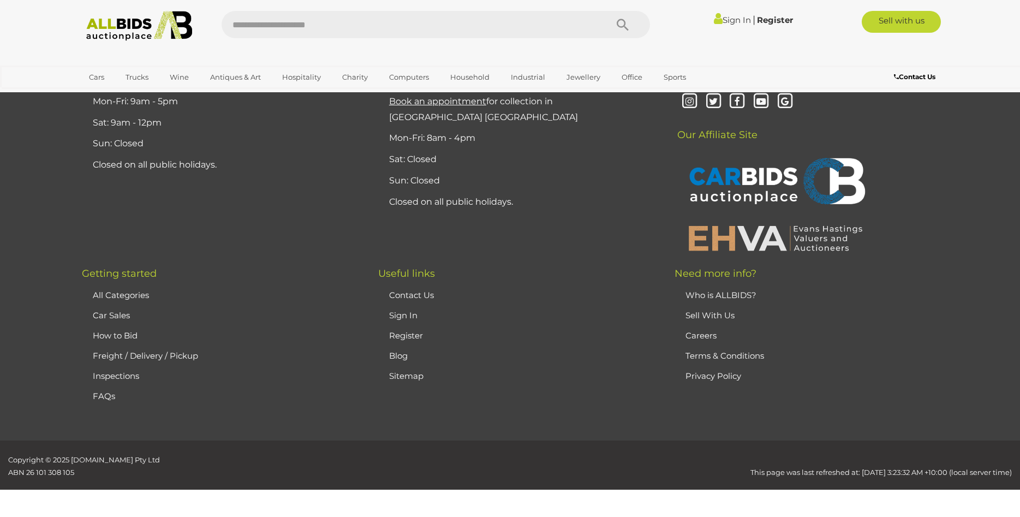
scroll to position [213, 0]
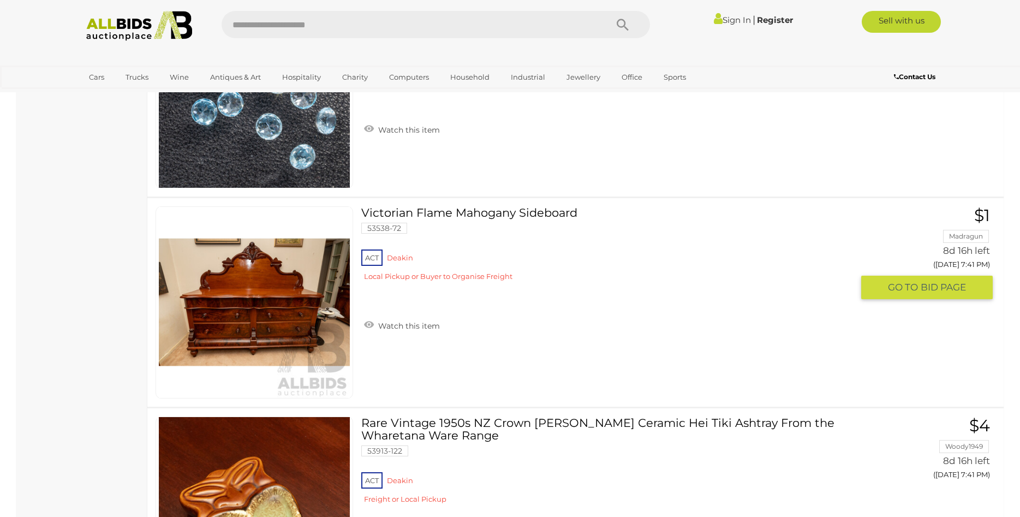
scroll to position [2886, 0]
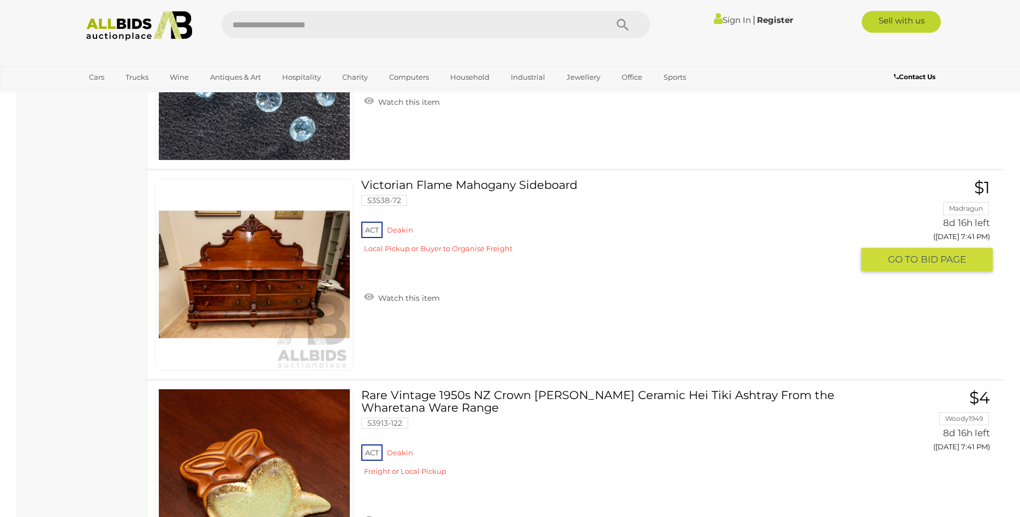
click at [490, 188] on link "Victorian Flame Mahogany Sideboard 53538-72 ACT Deakin" at bounding box center [611, 220] width 483 height 83
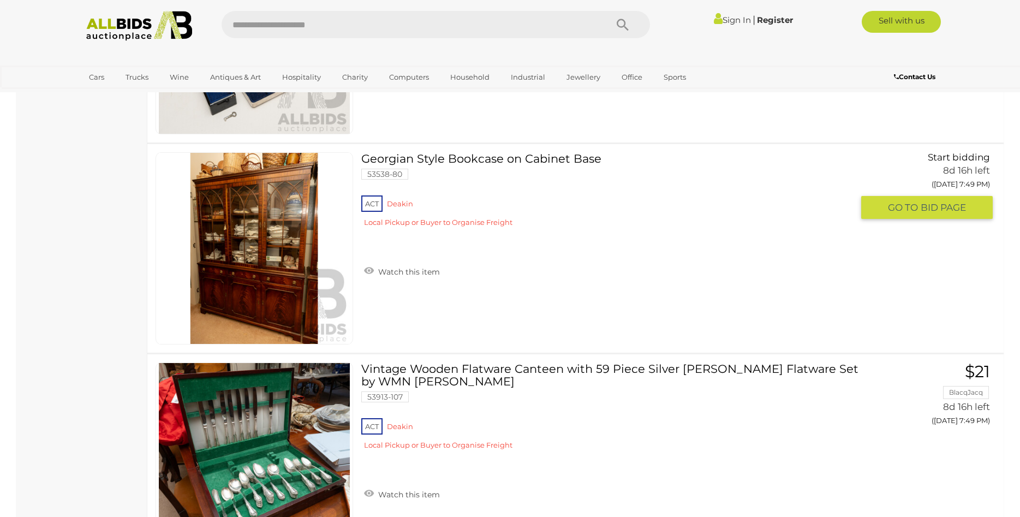
scroll to position [9903, 0]
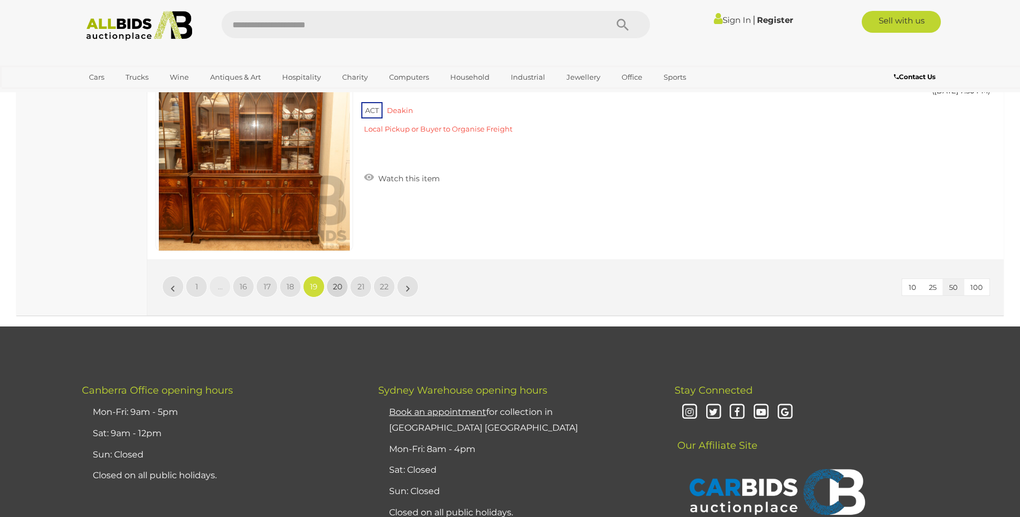
click at [342, 290] on link "20" at bounding box center [337, 287] width 22 height 22
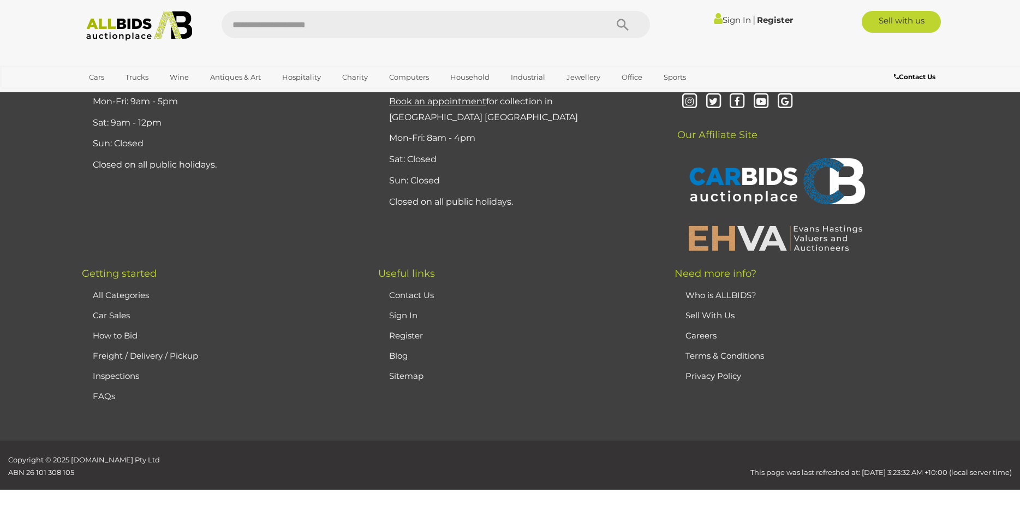
scroll to position [213, 0]
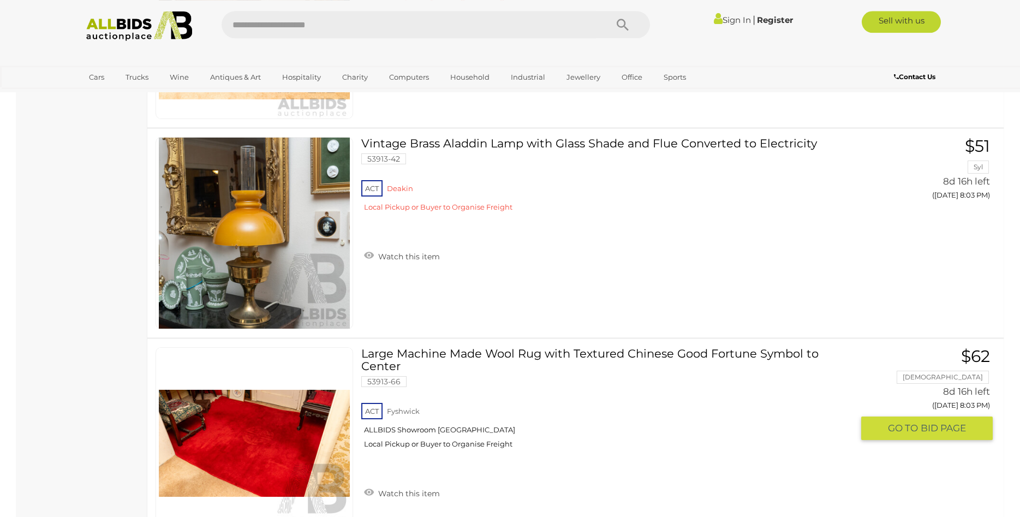
scroll to position [9800, 0]
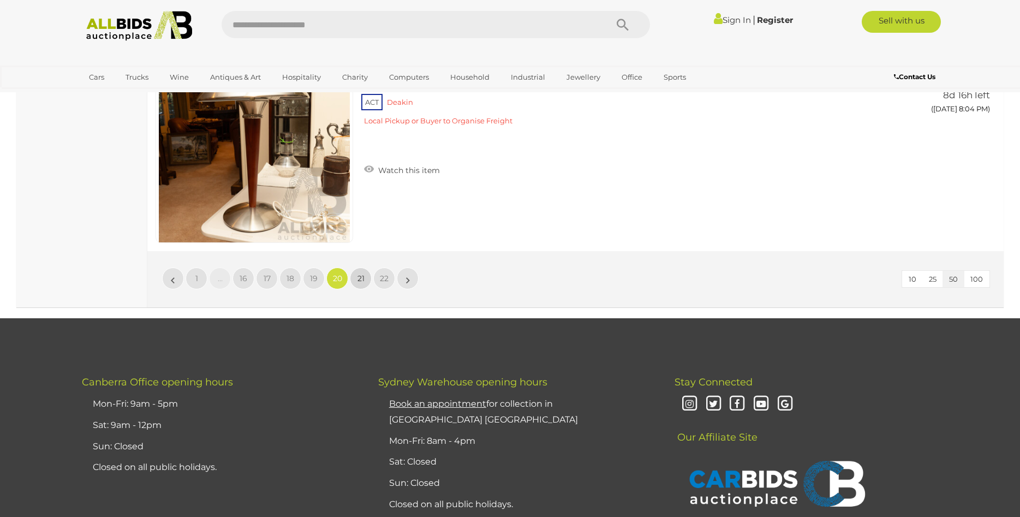
click at [358, 282] on span "21" at bounding box center [361, 278] width 7 height 10
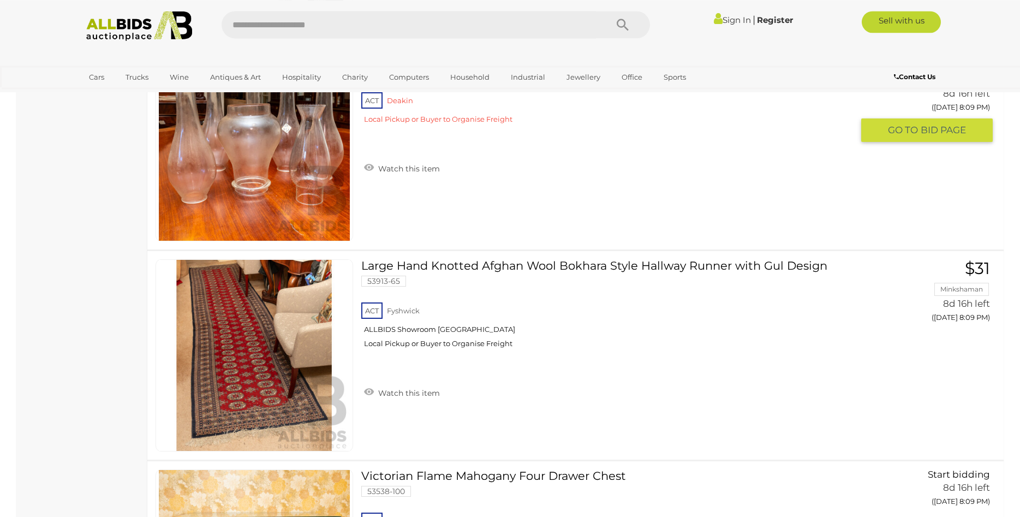
scroll to position [3053, 0]
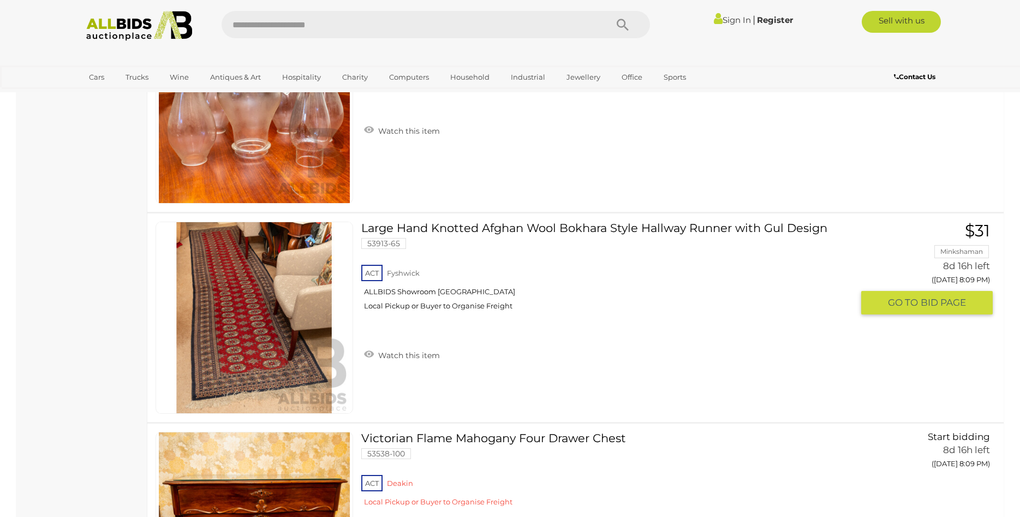
click at [494, 229] on link "Large Hand Knotted Afghan Wool Bokhara Style Hallway Runner with Gul Design 539…" at bounding box center [611, 270] width 483 height 97
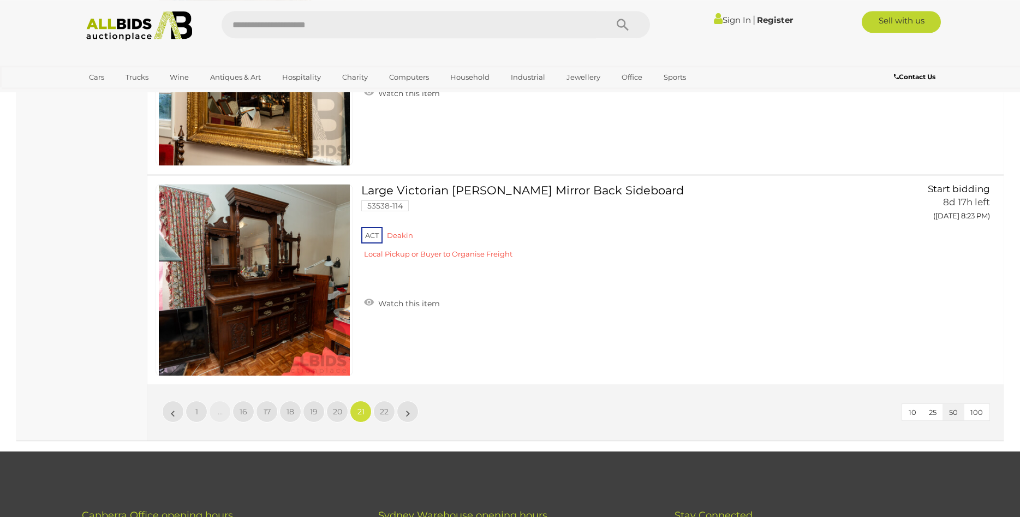
scroll to position [10448, 0]
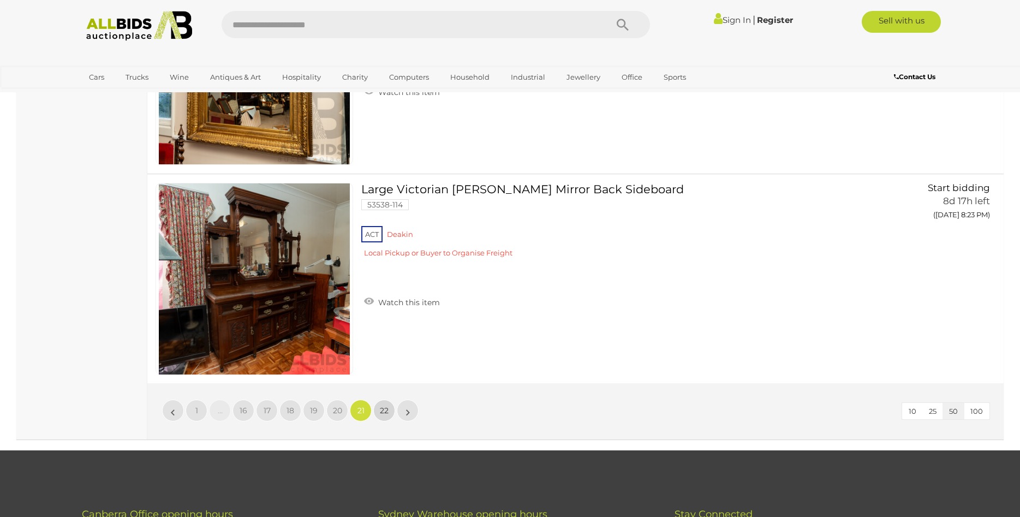
click at [384, 412] on span "22" at bounding box center [384, 411] width 9 height 10
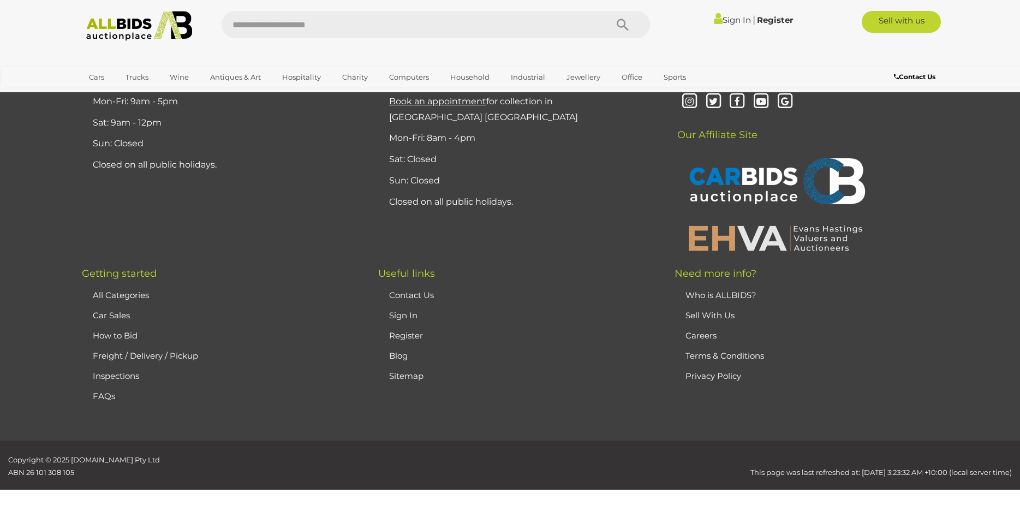
scroll to position [213, 0]
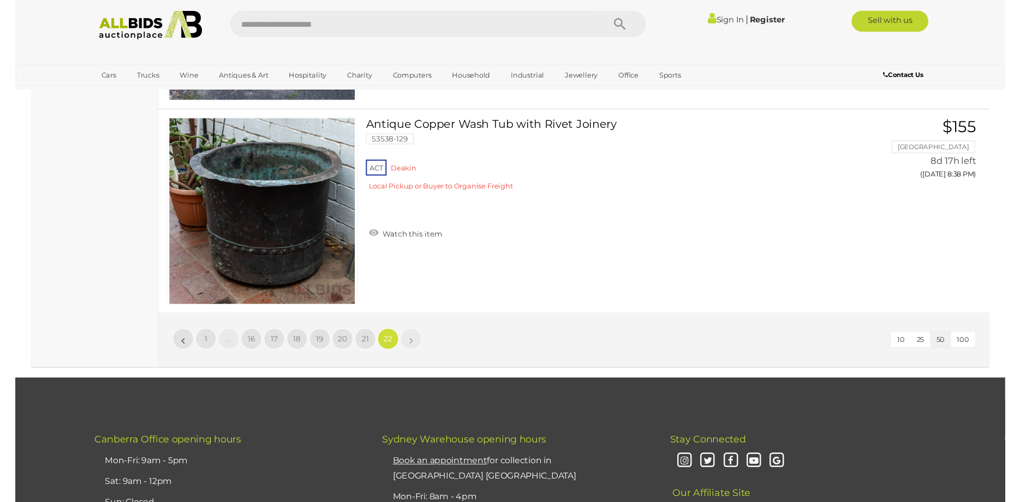
scroll to position [4668, 0]
